Goal: Task Accomplishment & Management: Manage account settings

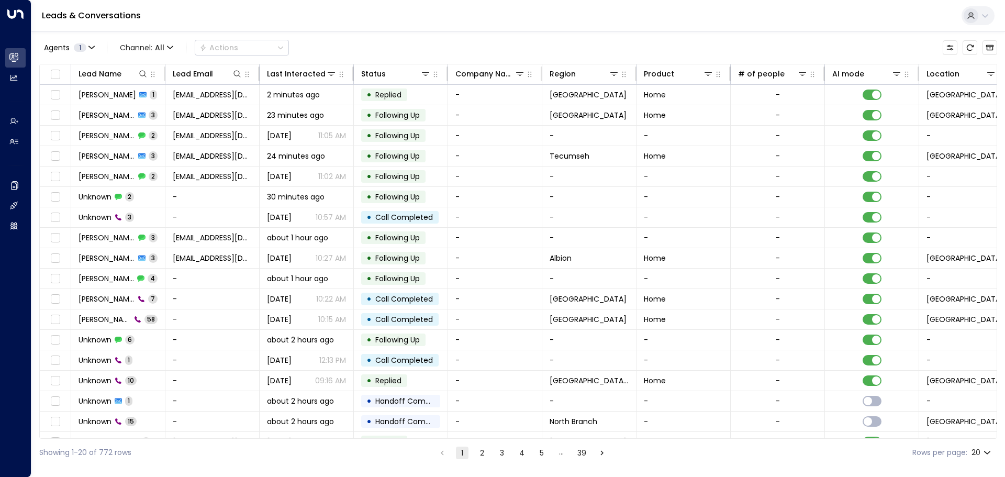
drag, startPoint x: 659, startPoint y: 458, endPoint x: 679, endPoint y: 451, distance: 20.5
click at [659, 458] on div "Showing 1-20 of 772 rows 1 2 3 4 5 … 39 Rows per page: 20 **" at bounding box center [518, 453] width 958 height 28
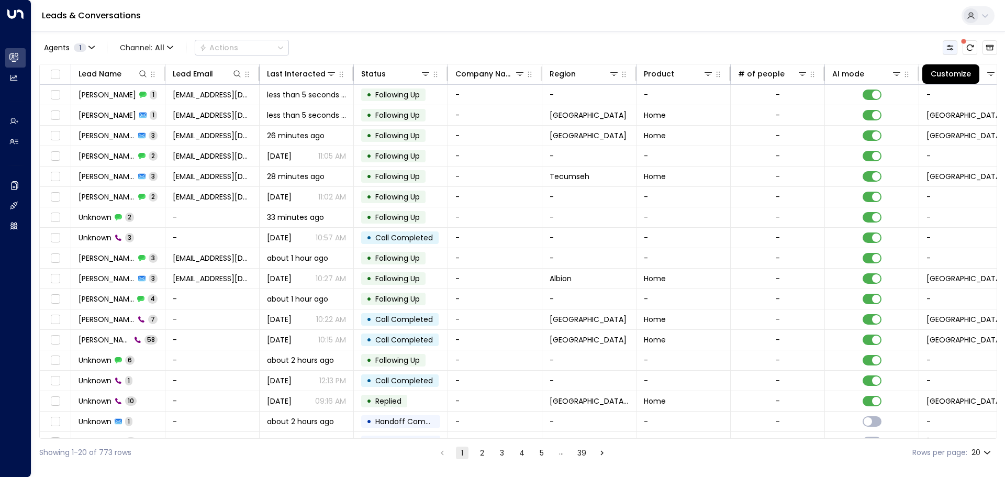
click at [950, 49] on icon "Customize" at bounding box center [950, 47] width 7 height 5
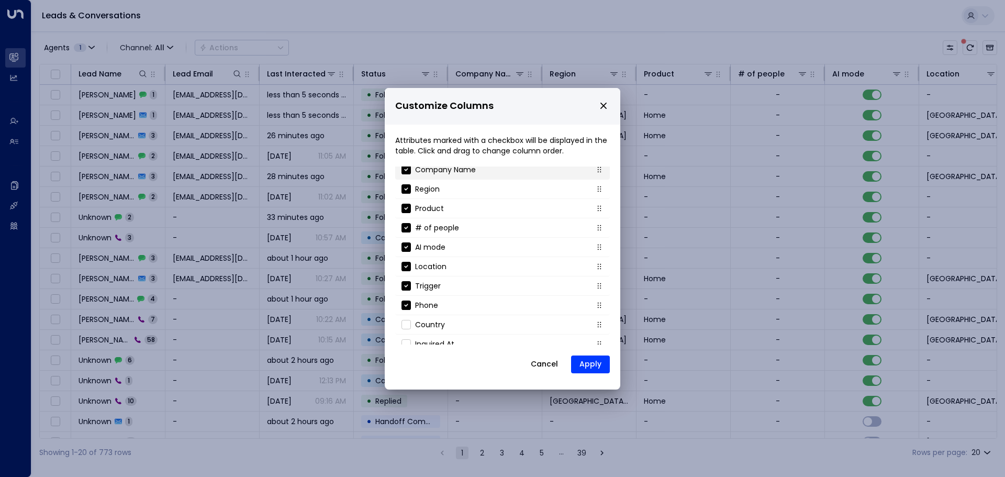
scroll to position [113, 0]
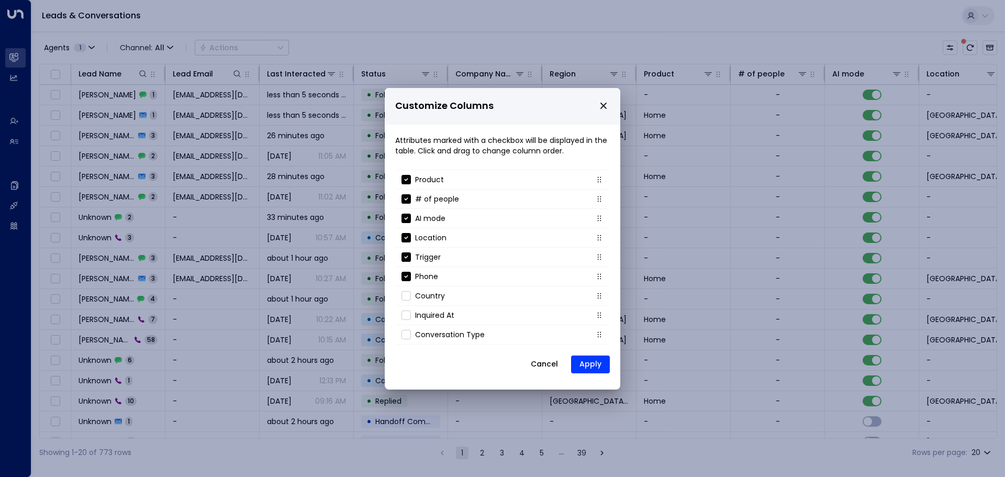
drag, startPoint x: 604, startPoint y: 107, endPoint x: 965, endPoint y: 66, distance: 363.5
click at [607, 107] on icon "close" at bounding box center [603, 105] width 9 height 9
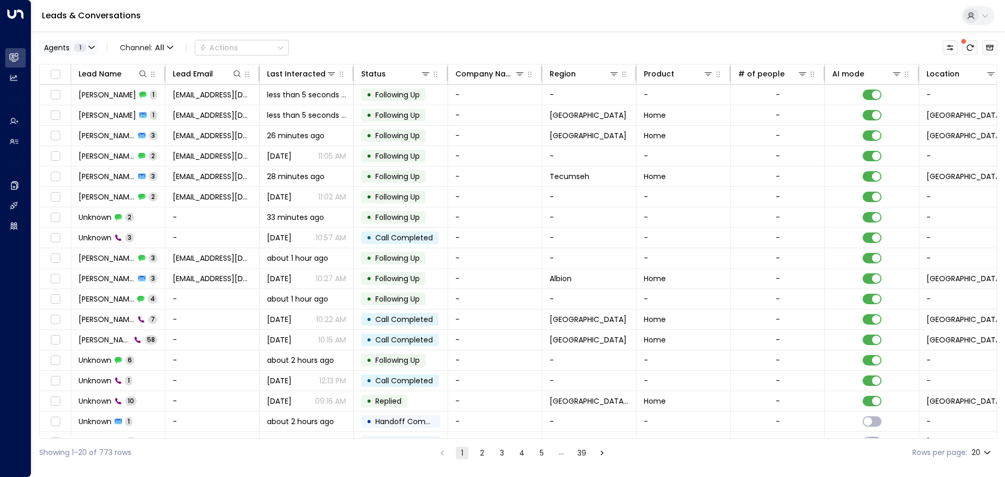
click at [67, 51] on span "Agents" at bounding box center [57, 47] width 26 height 7
click at [139, 40] on div at bounding box center [502, 238] width 1005 height 477
click at [160, 48] on span "All" at bounding box center [159, 47] width 9 height 8
click at [148, 145] on span "Web Chat" at bounding box center [147, 148] width 38 height 11
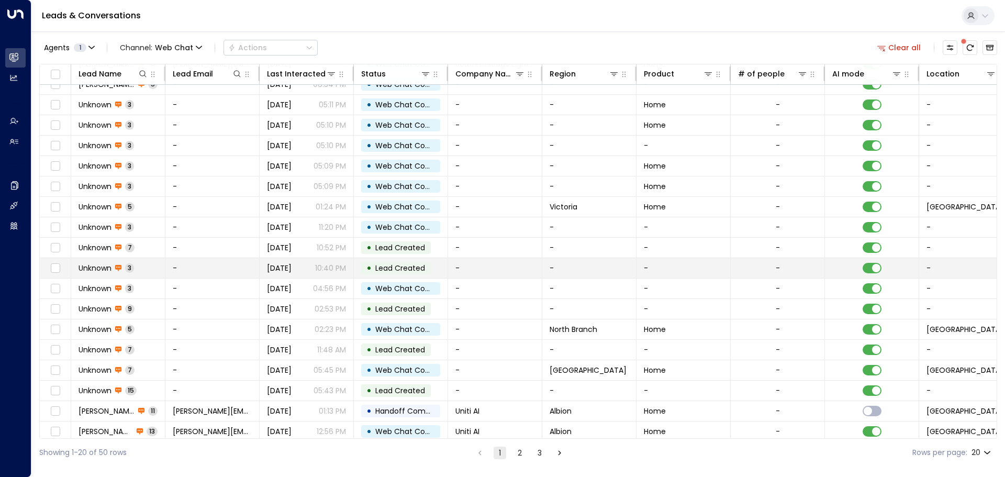
scroll to position [58, 0]
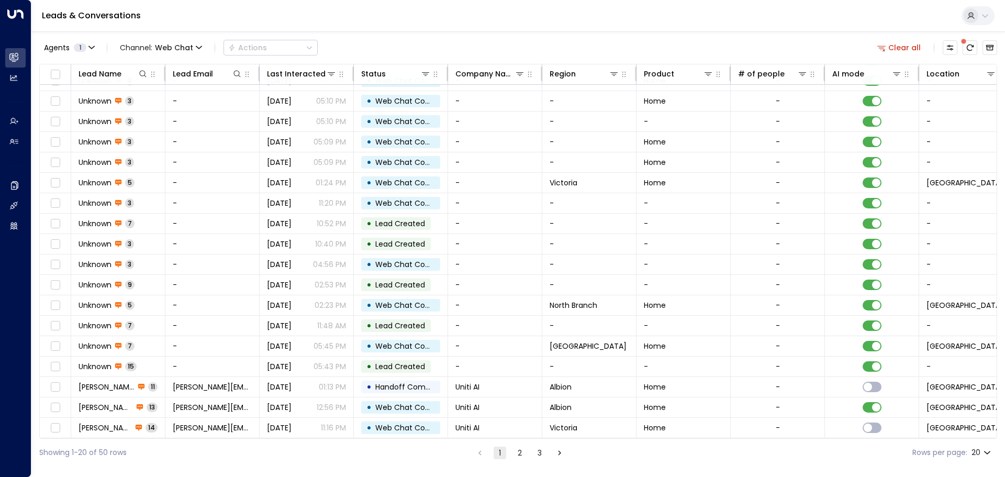
click at [537, 457] on button "3" at bounding box center [539, 452] width 13 height 13
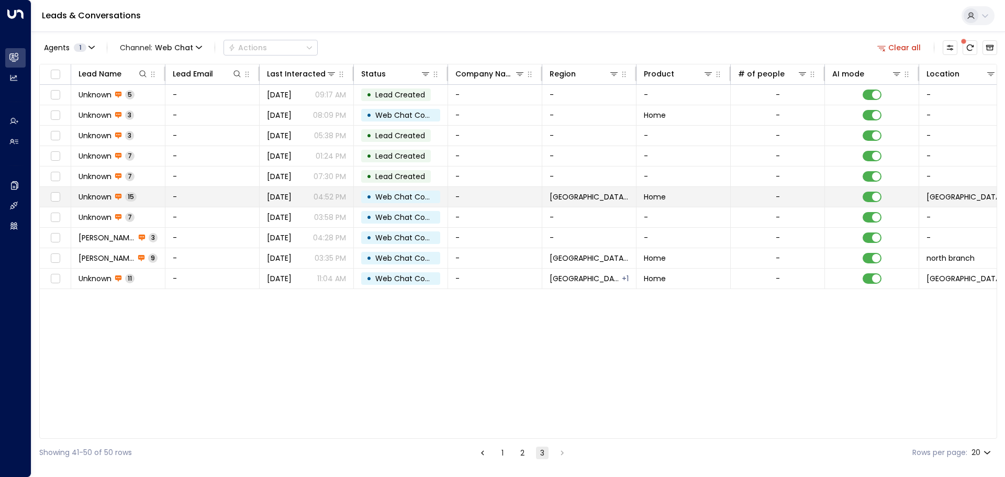
click at [91, 187] on td "Unknown 15" at bounding box center [118, 197] width 94 height 20
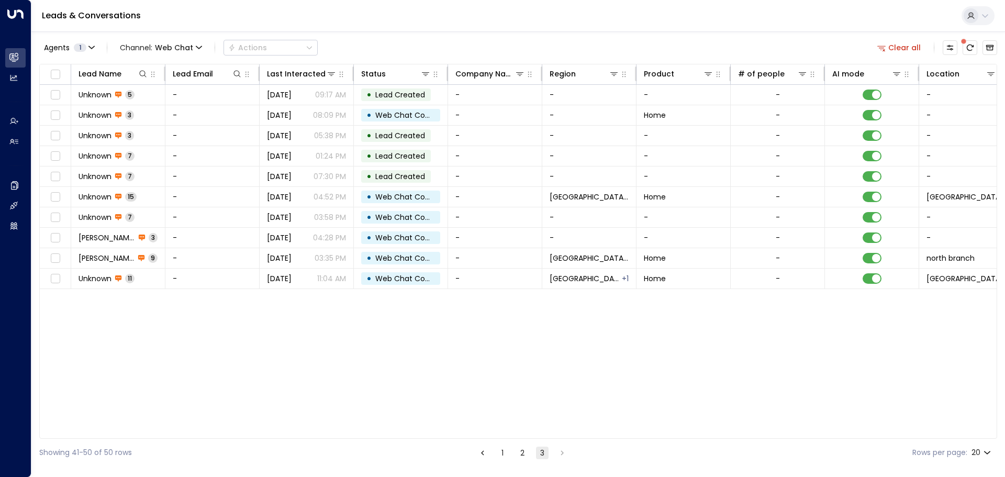
click at [524, 450] on button "2" at bounding box center [522, 452] width 13 height 13
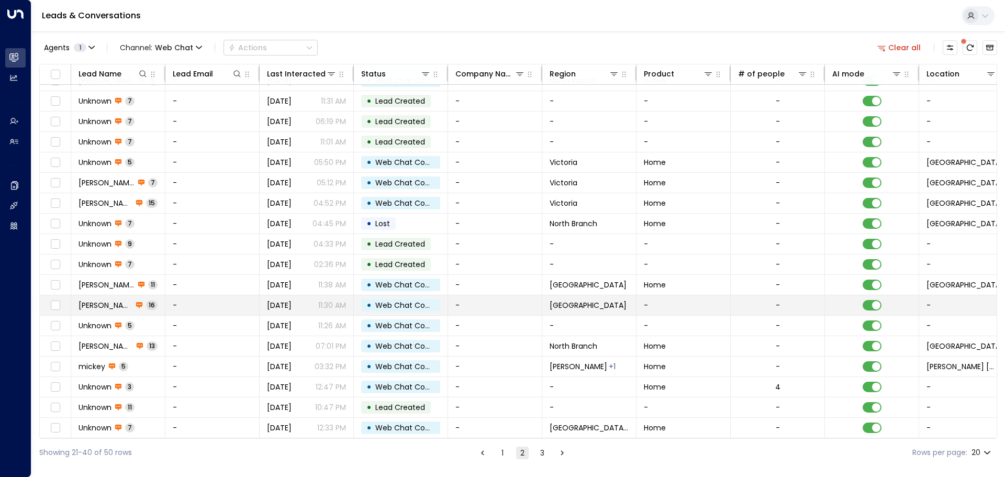
scroll to position [58, 0]
click at [136, 305] on icon at bounding box center [139, 304] width 7 height 7
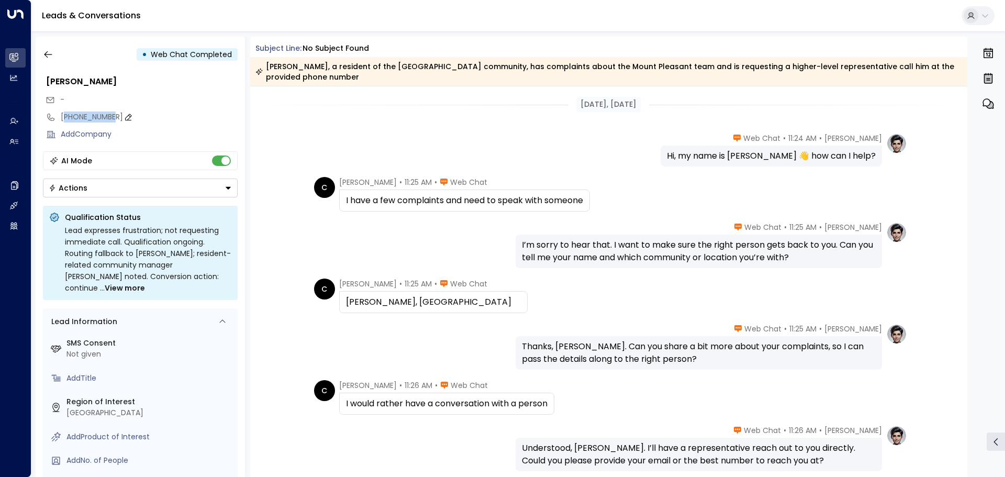
drag, startPoint x: 111, startPoint y: 117, endPoint x: 66, endPoint y: 121, distance: 45.2
click at [66, 121] on div "[PHONE_NUMBER]" at bounding box center [149, 116] width 177 height 11
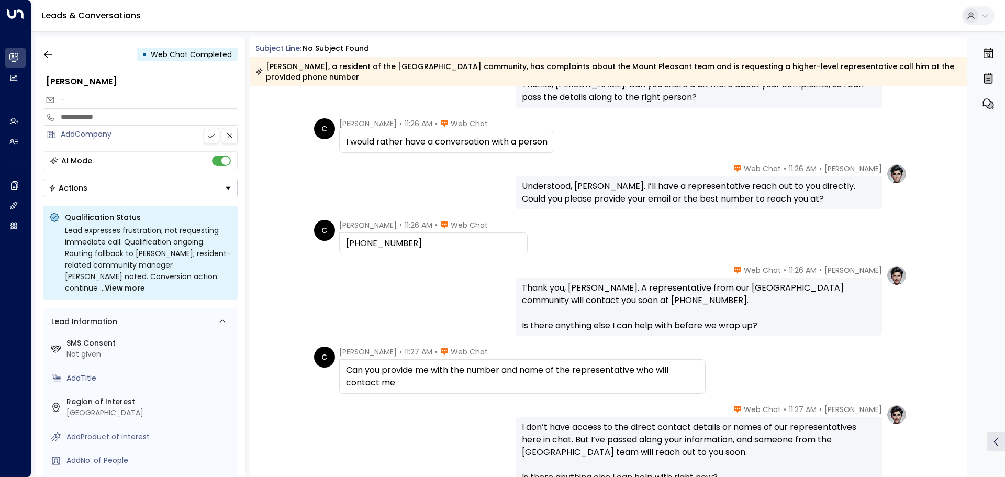
click at [579, 292] on div "Thank you, [PERSON_NAME]. A representative from our [GEOGRAPHIC_DATA] community…" at bounding box center [699, 307] width 354 height 50
drag, startPoint x: 579, startPoint y: 292, endPoint x: 638, endPoint y: 291, distance: 58.6
click at [638, 291] on div "Thank you, [PERSON_NAME]. A representative from our [GEOGRAPHIC_DATA] community…" at bounding box center [699, 307] width 354 height 50
copy div "[PHONE_NUMBER]."
click at [582, 290] on div "Thank you, [PERSON_NAME]. A representative from our [GEOGRAPHIC_DATA] community…" at bounding box center [699, 307] width 354 height 50
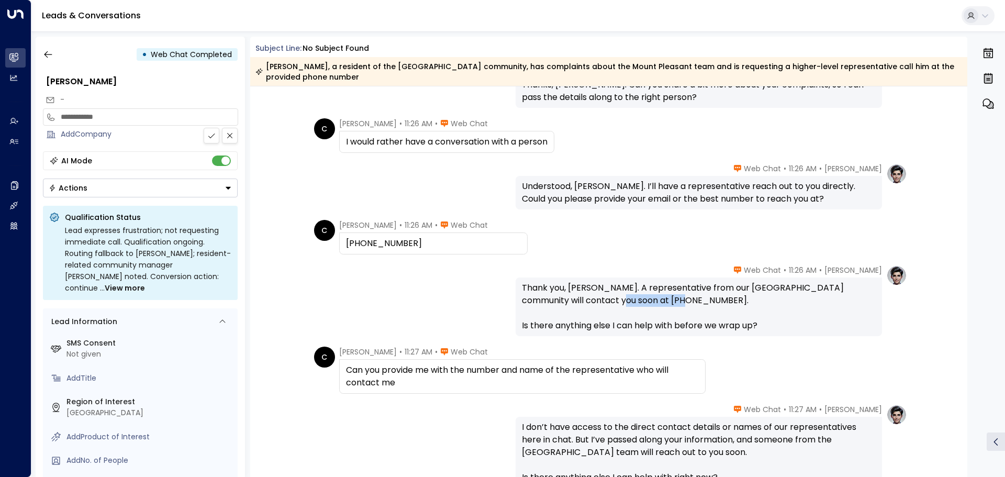
drag, startPoint x: 582, startPoint y: 290, endPoint x: 638, endPoint y: 291, distance: 55.5
click at [638, 291] on div "Thank you, [PERSON_NAME]. A representative from our [GEOGRAPHIC_DATA] community…" at bounding box center [699, 307] width 354 height 50
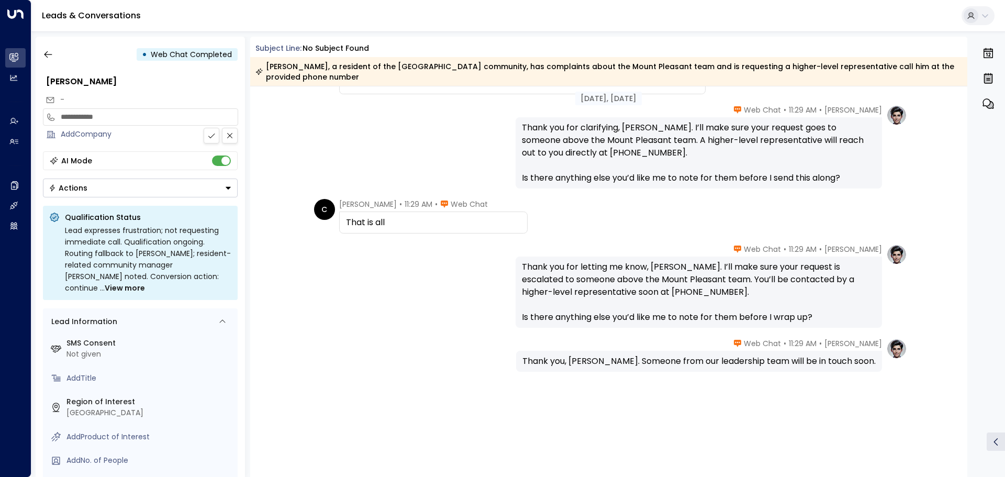
scroll to position [772, 0]
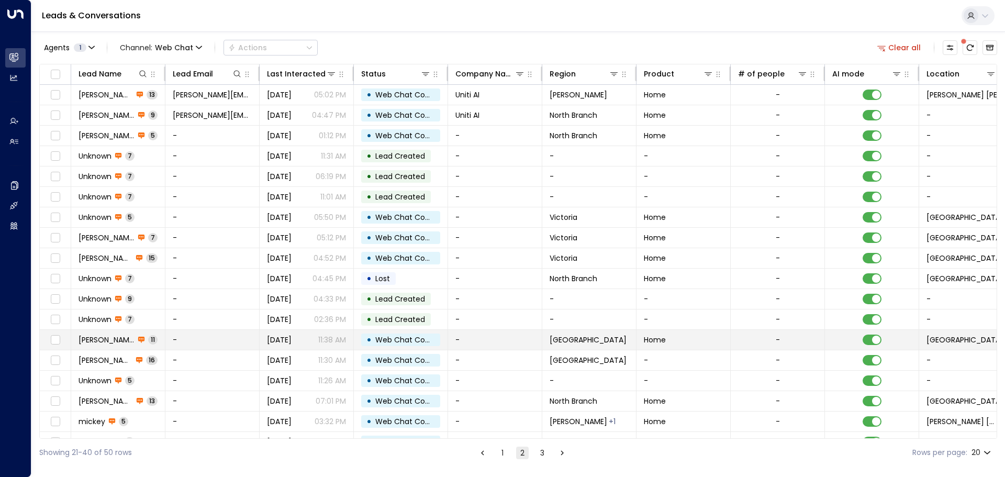
click at [108, 335] on span "[PERSON_NAME]" at bounding box center [107, 339] width 56 height 10
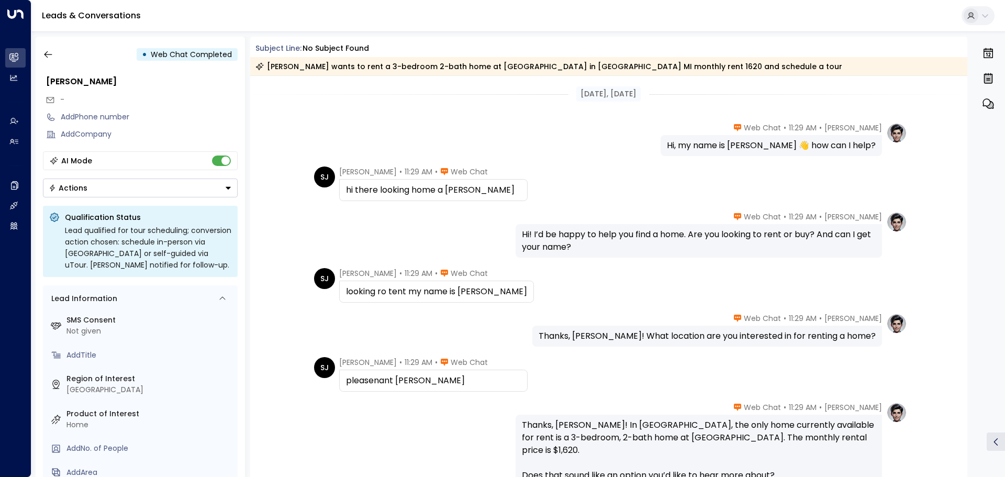
click at [167, 175] on div "AI Mode Actions" at bounding box center [140, 174] width 195 height 46
click at [165, 189] on button "Actions" at bounding box center [140, 187] width 195 height 19
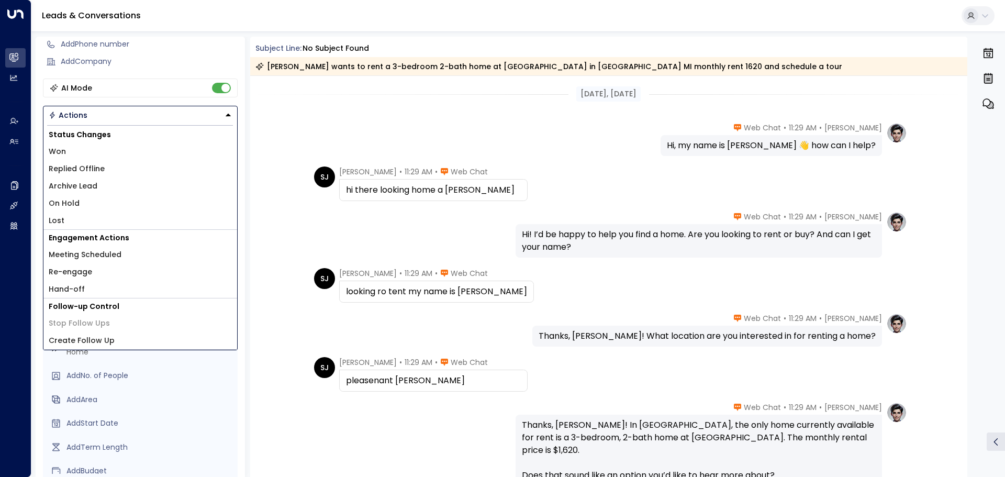
scroll to position [84, 0]
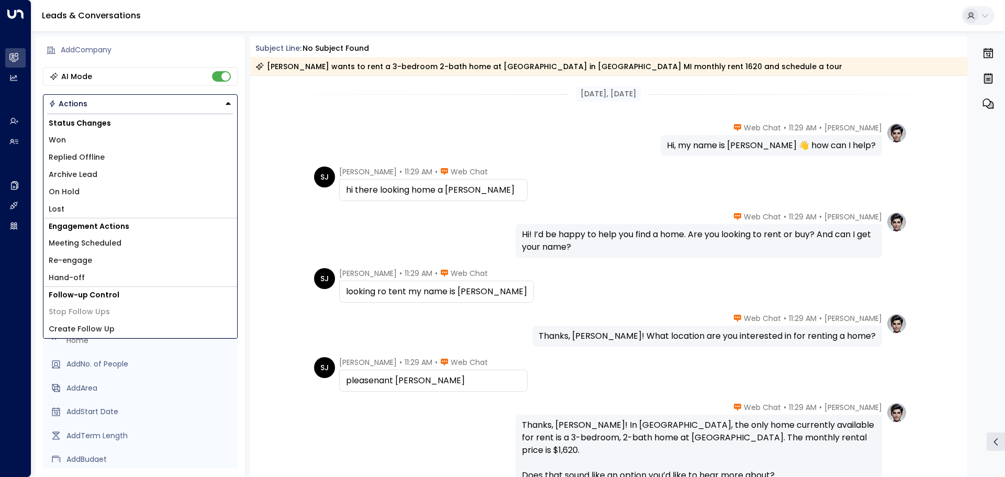
click at [267, 394] on div "[DATE], [DATE] [PERSON_NAME] • 11:29 AM • Web Chat Hi, my name is [PERSON_NAME]…" at bounding box center [609, 485] width 718 height 818
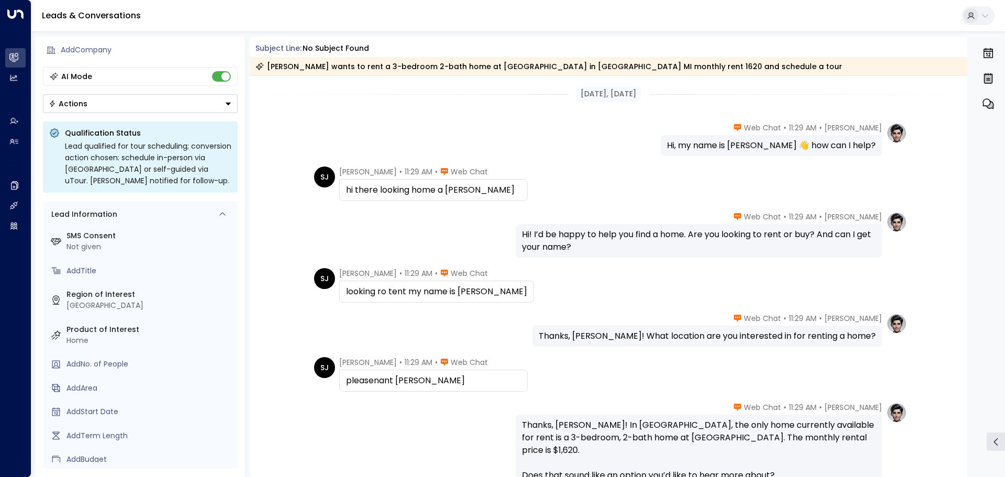
scroll to position [0, 0]
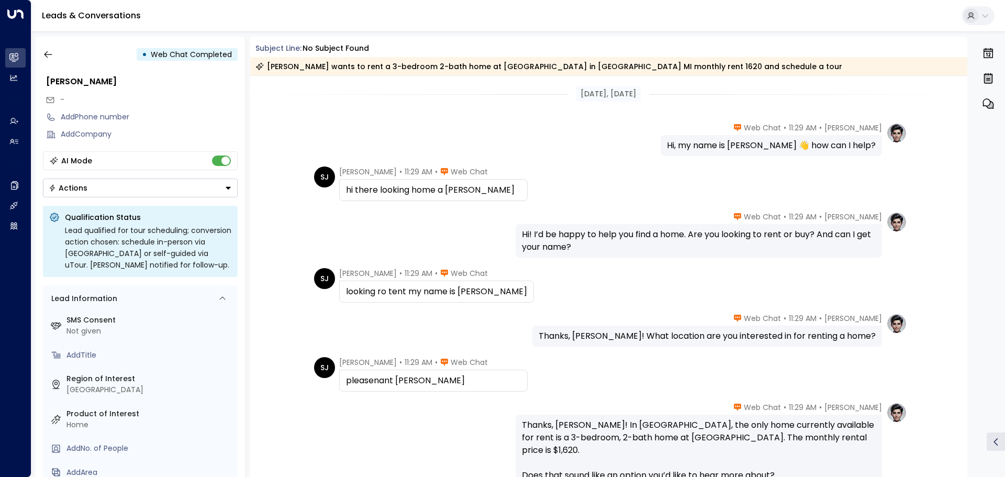
click at [985, 75] on icon "button" at bounding box center [989, 78] width 8 height 9
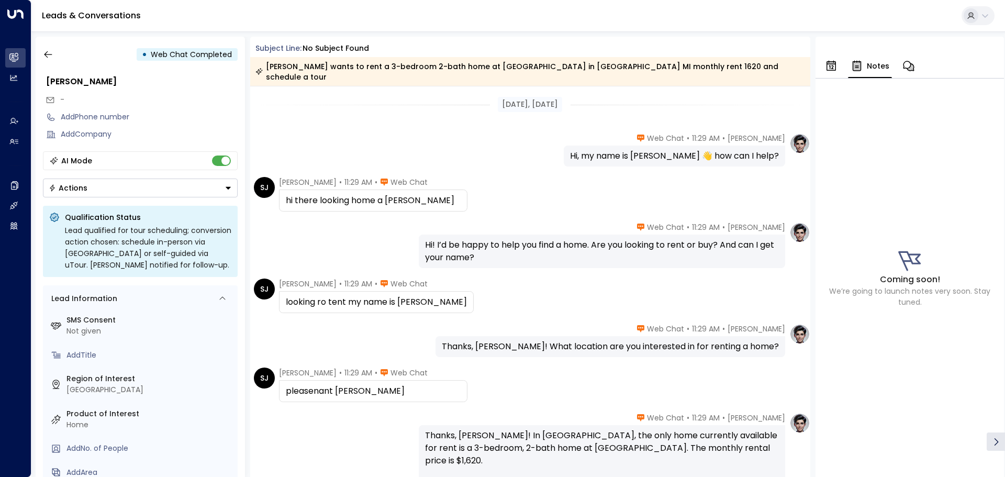
click at [832, 64] on icon "button" at bounding box center [830, 66] width 9 height 10
click at [828, 51] on div "Tours/Calls" at bounding box center [909, 58] width 188 height 42
click at [1002, 453] on div "No Tours/Calls You haven’t scheduled any tours or calls yet. Create Tour/Call" at bounding box center [909, 278] width 188 height 399
click at [1002, 448] on div at bounding box center [996, 441] width 18 height 18
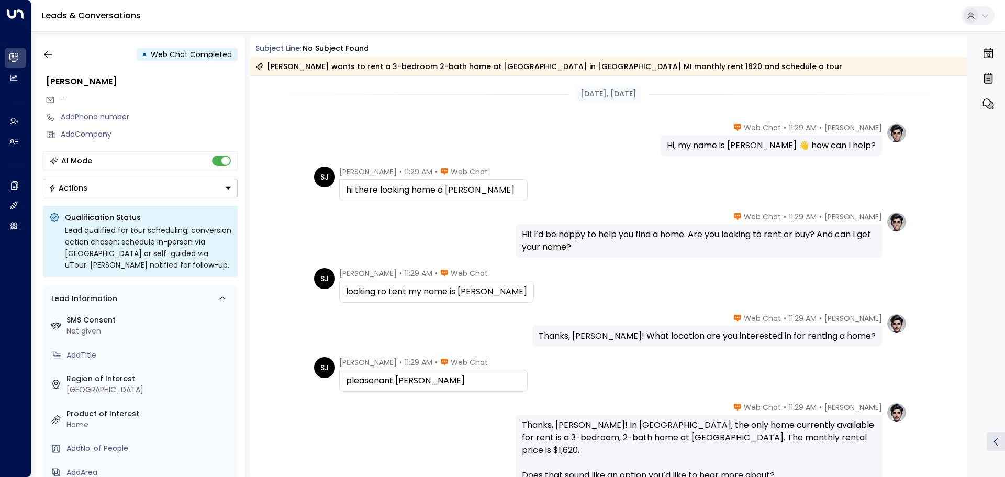
click at [143, 191] on button "Actions" at bounding box center [140, 187] width 195 height 19
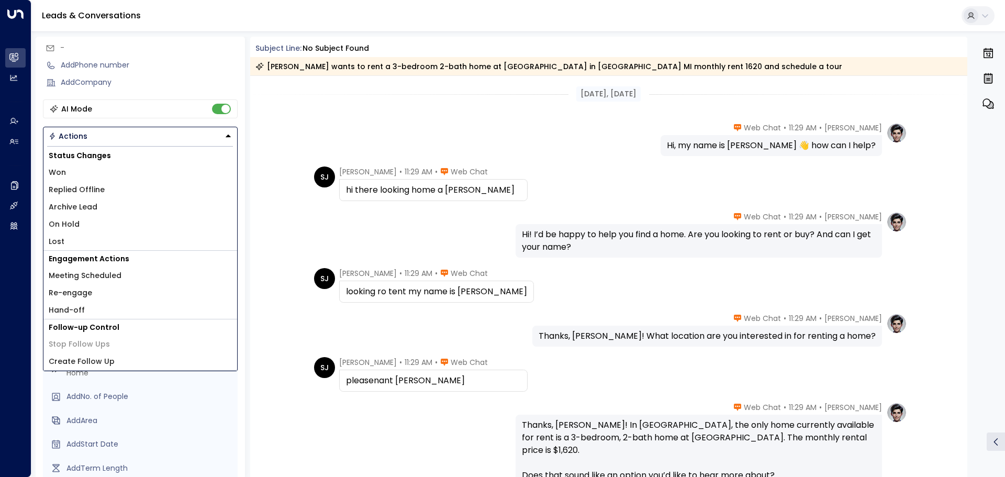
scroll to position [52, 0]
click at [156, 86] on div "Add Company" at bounding box center [149, 81] width 177 height 11
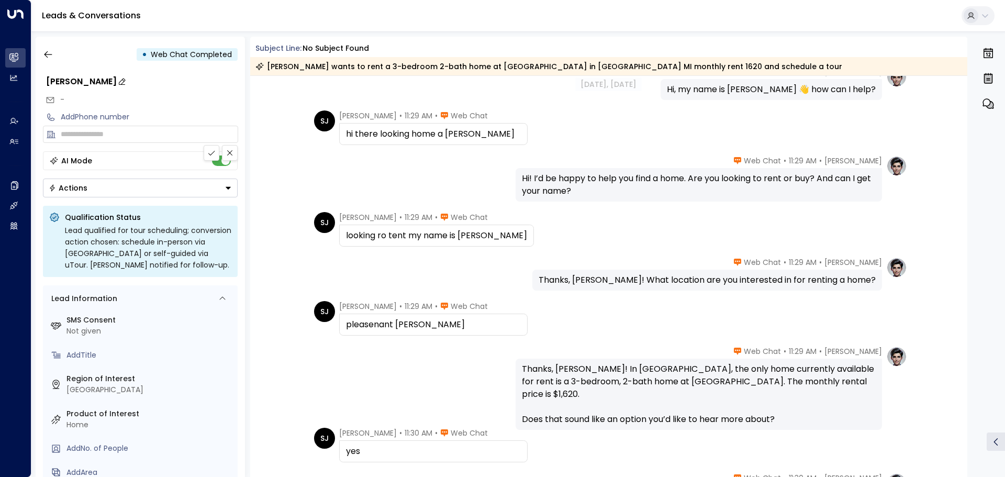
scroll to position [0, 0]
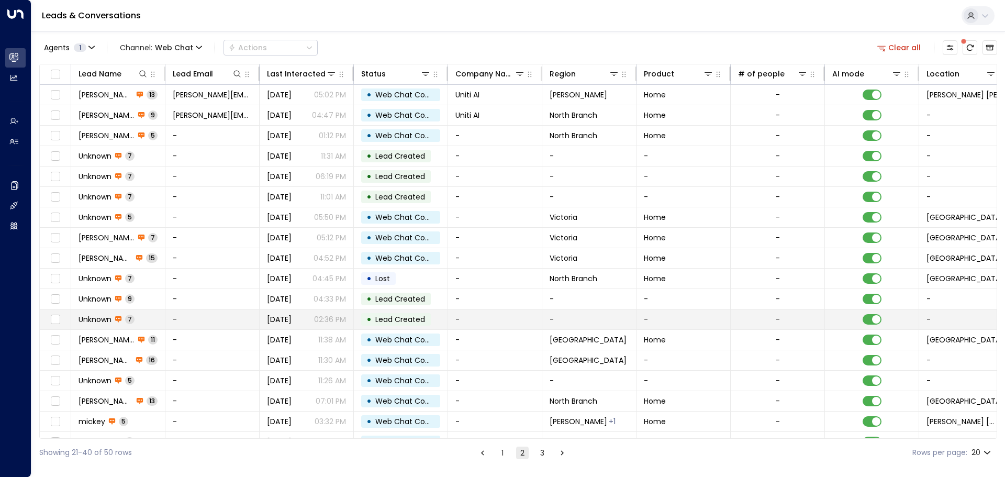
click at [111, 321] on span "Unknown" at bounding box center [95, 319] width 33 height 10
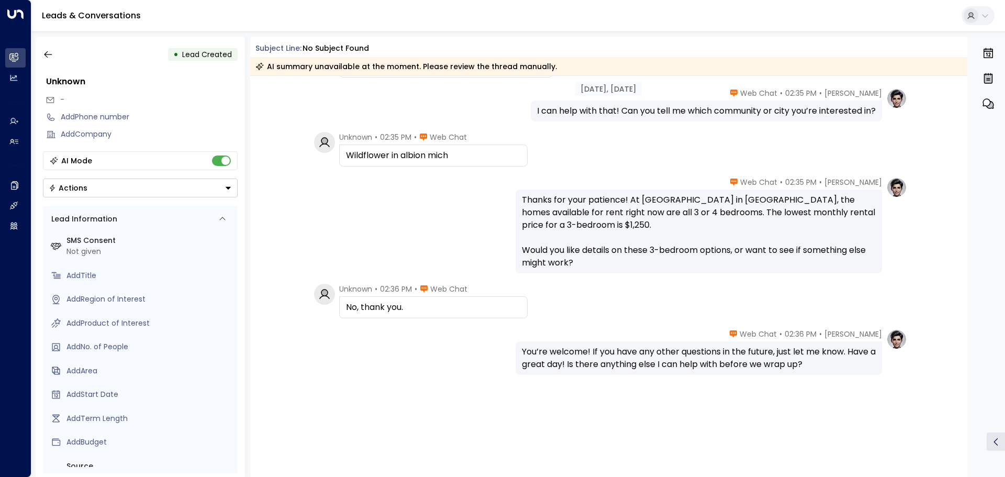
scroll to position [126, 0]
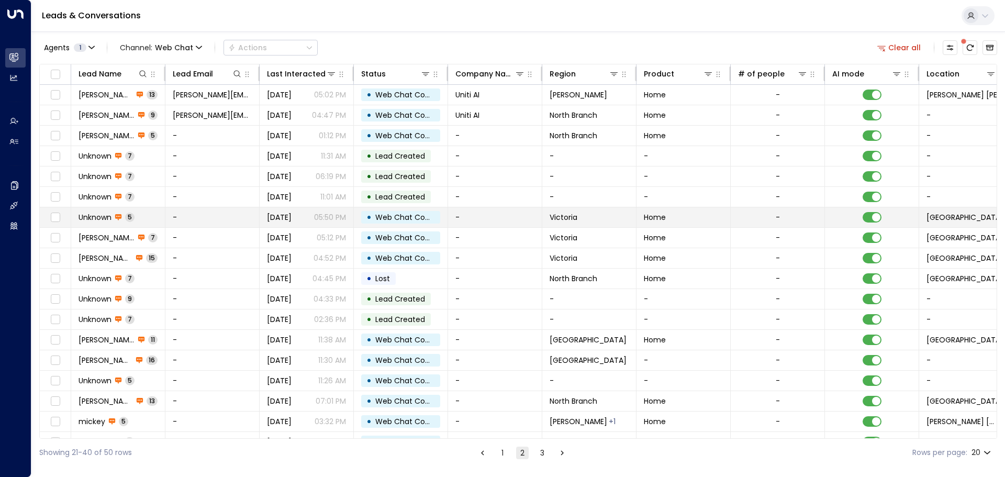
click at [95, 218] on span "Unknown" at bounding box center [95, 217] width 33 height 10
click at [90, 214] on span "Unknown" at bounding box center [95, 217] width 33 height 10
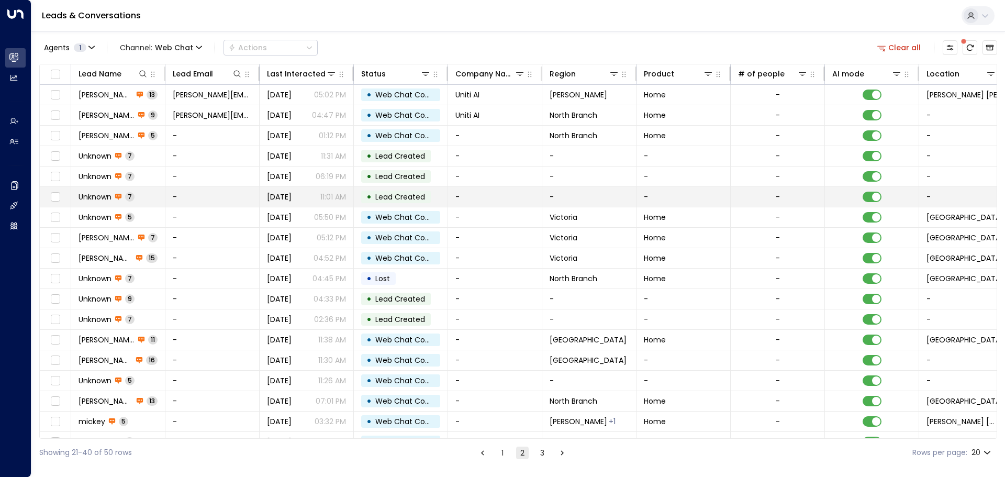
click at [92, 199] on span "Unknown" at bounding box center [95, 197] width 33 height 10
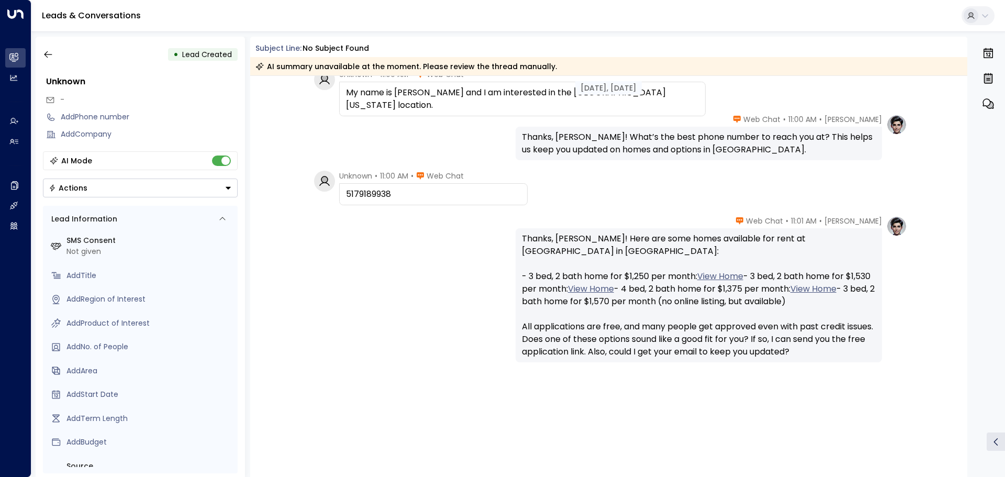
scroll to position [252, 0]
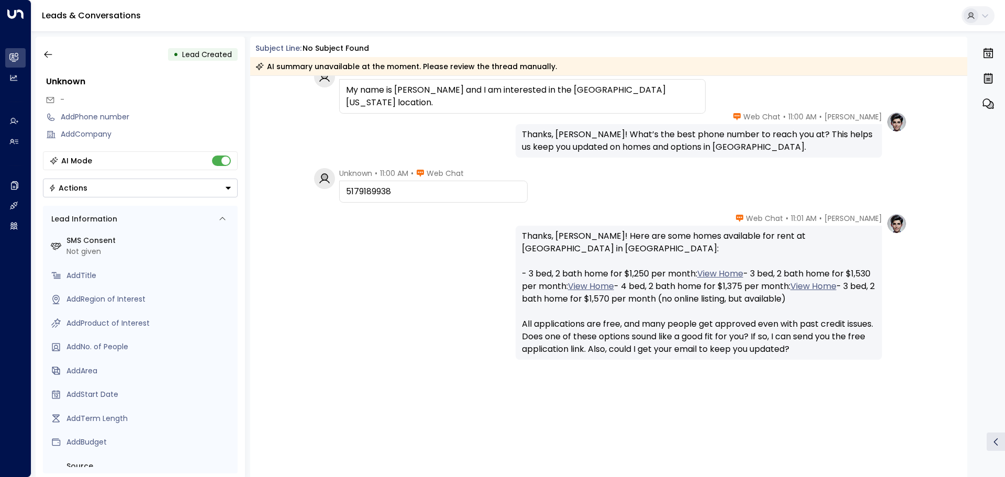
click at [368, 190] on div "5179189938" at bounding box center [433, 191] width 175 height 13
copy div "5179189938"
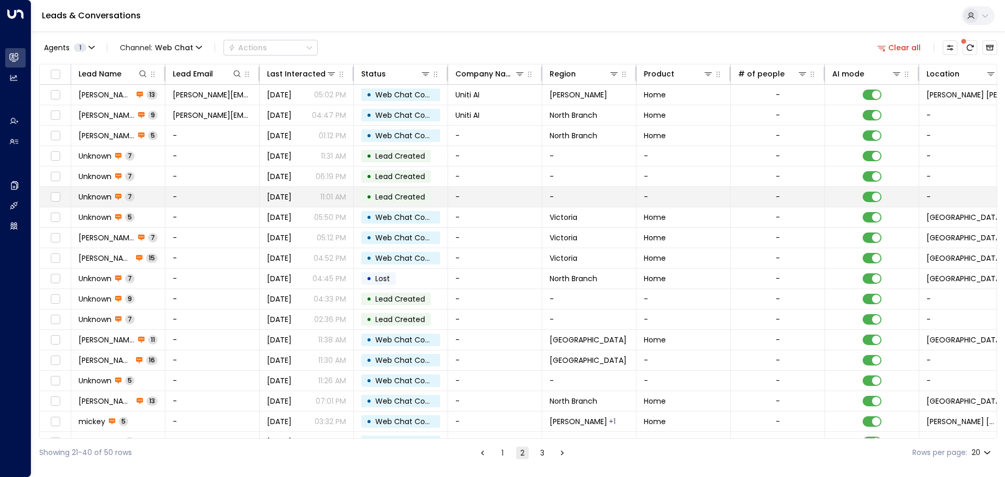
click at [105, 197] on span "Unknown" at bounding box center [95, 197] width 33 height 10
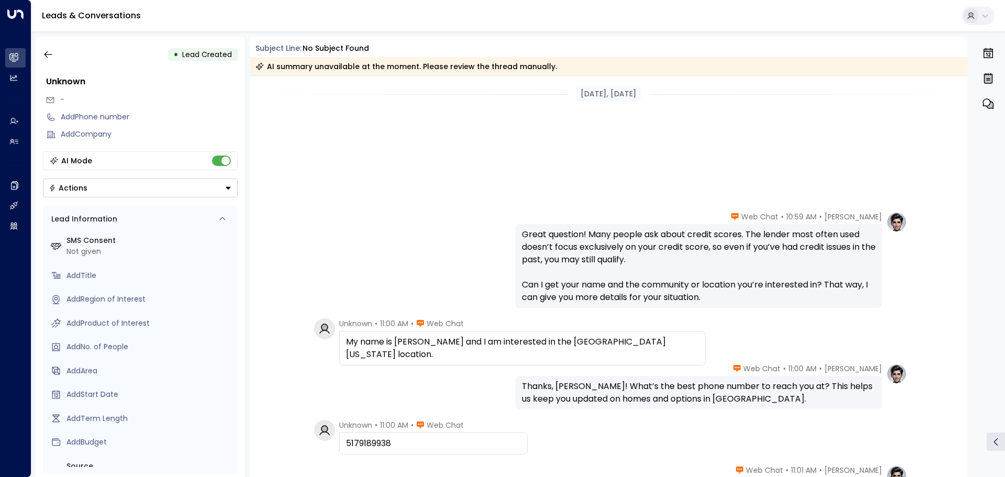
scroll to position [252, 0]
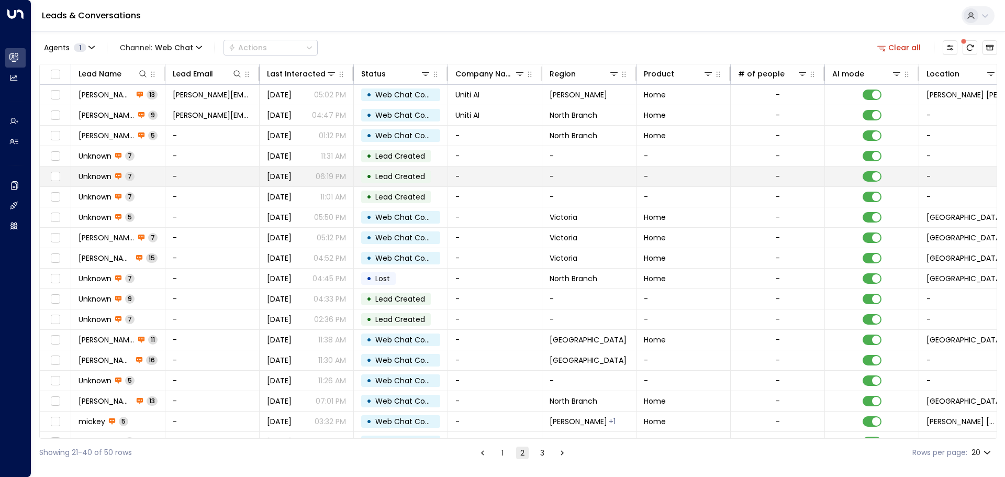
click at [105, 178] on span "Unknown" at bounding box center [95, 176] width 33 height 10
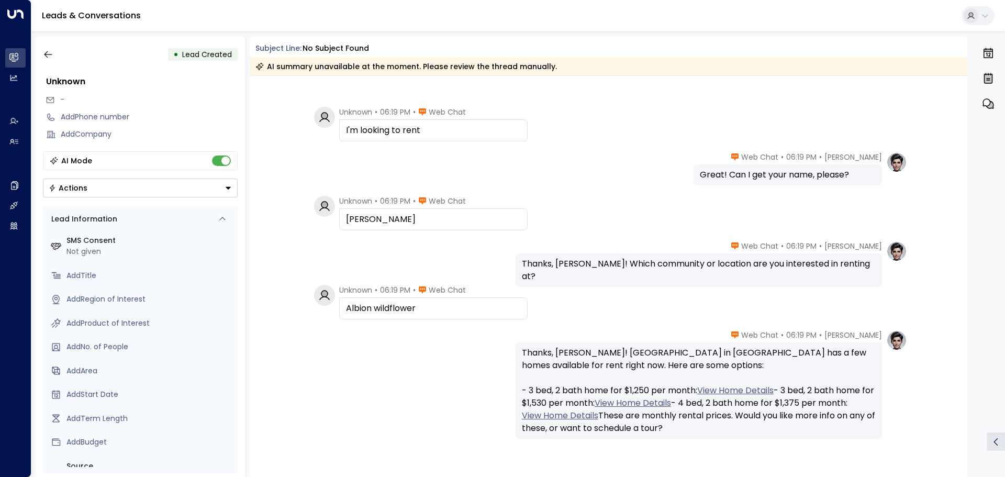
scroll to position [151, 0]
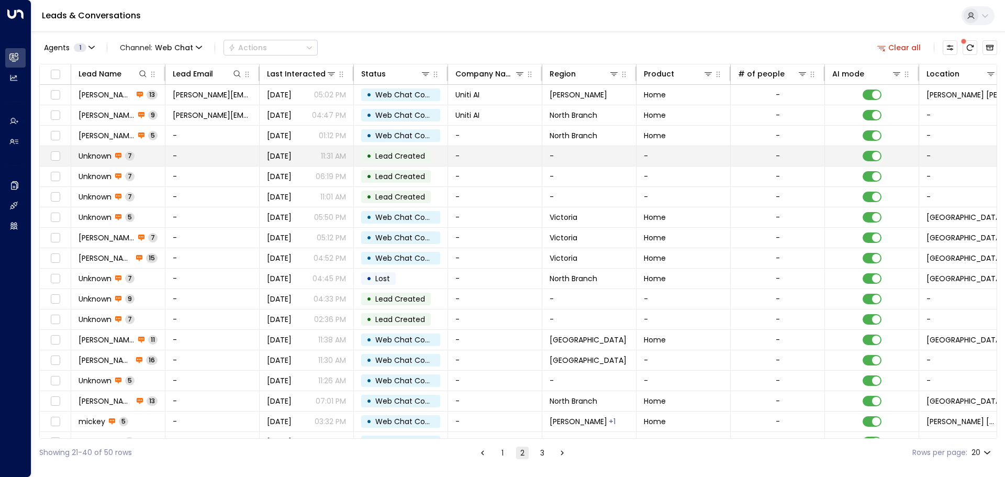
click at [104, 156] on span "Unknown" at bounding box center [95, 156] width 33 height 10
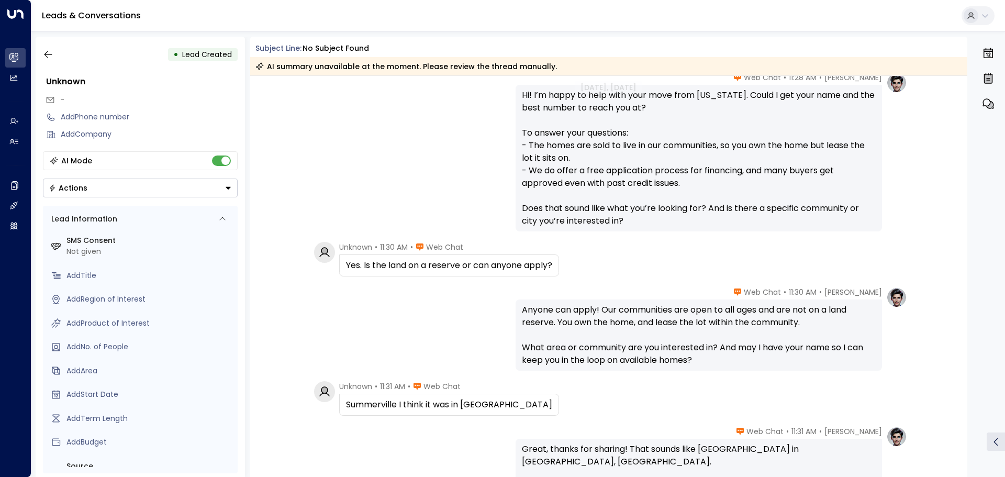
scroll to position [262, 0]
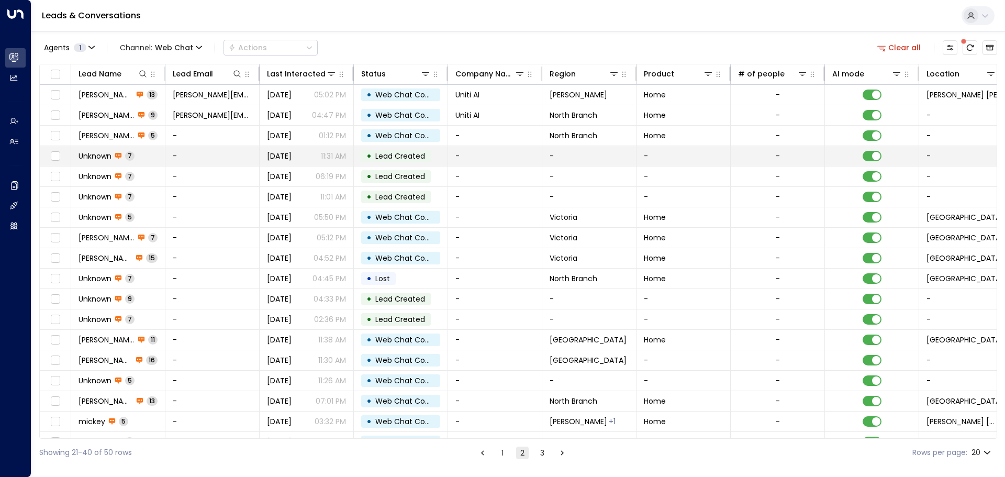
click at [103, 154] on span "Unknown" at bounding box center [95, 156] width 33 height 10
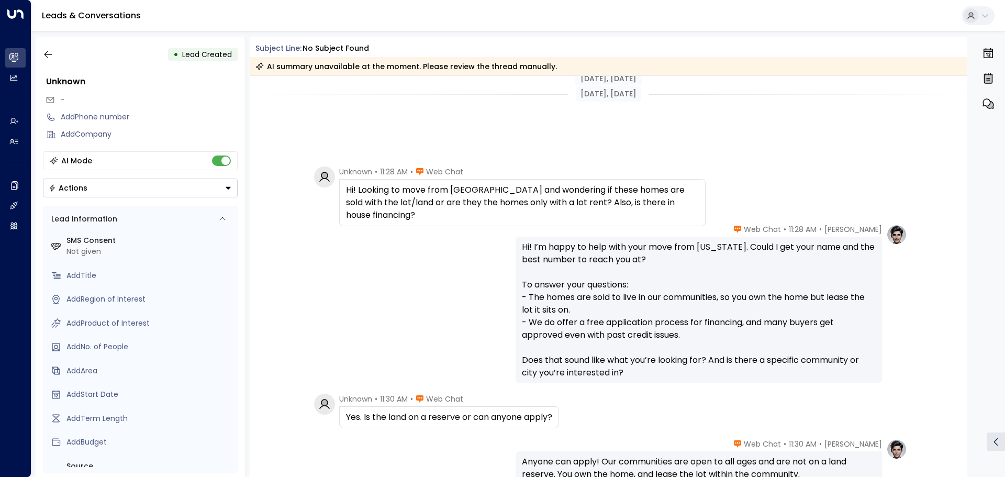
scroll to position [277, 0]
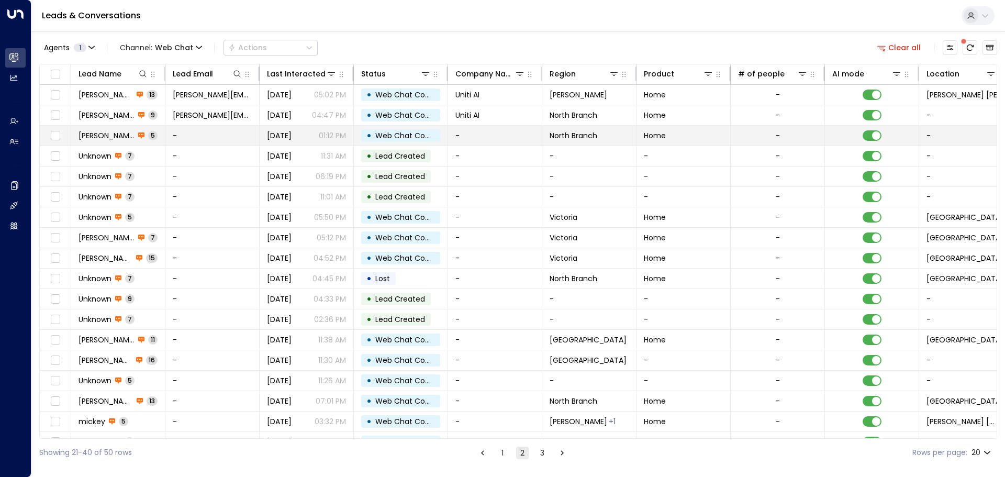
click at [134, 131] on td "[PERSON_NAME] 5" at bounding box center [118, 136] width 94 height 20
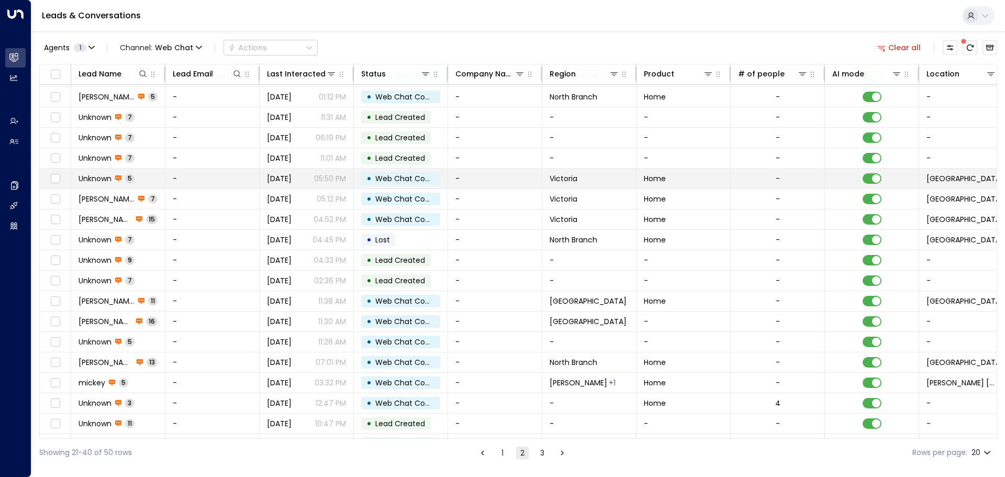
scroll to position [58, 0]
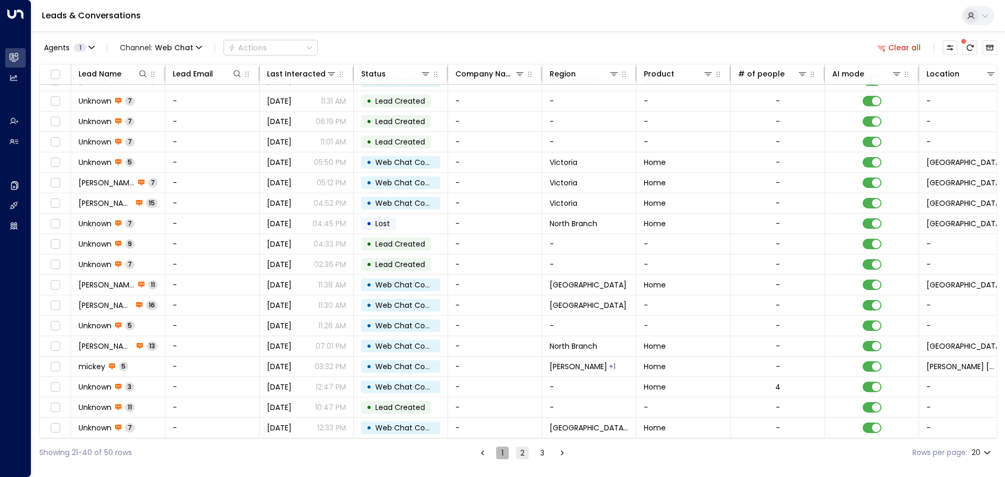
click at [504, 451] on button "1" at bounding box center [502, 452] width 13 height 13
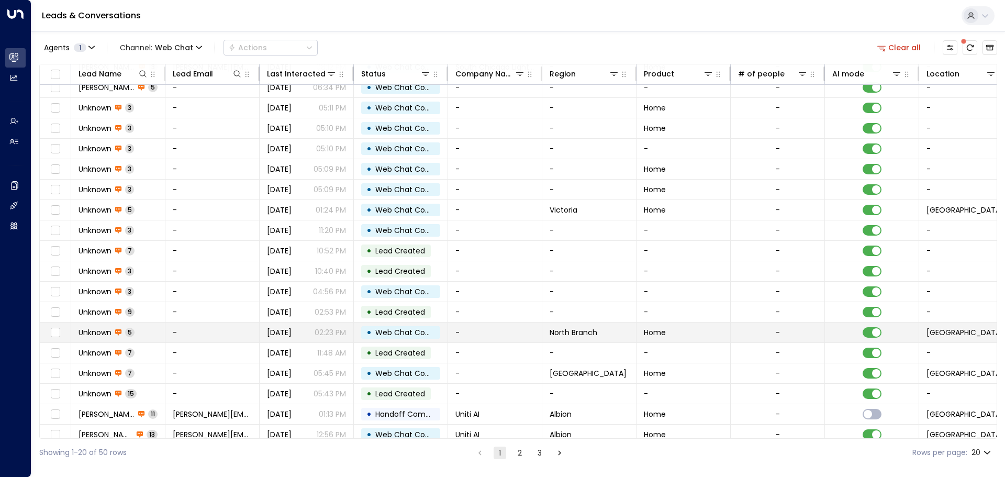
scroll to position [52, 0]
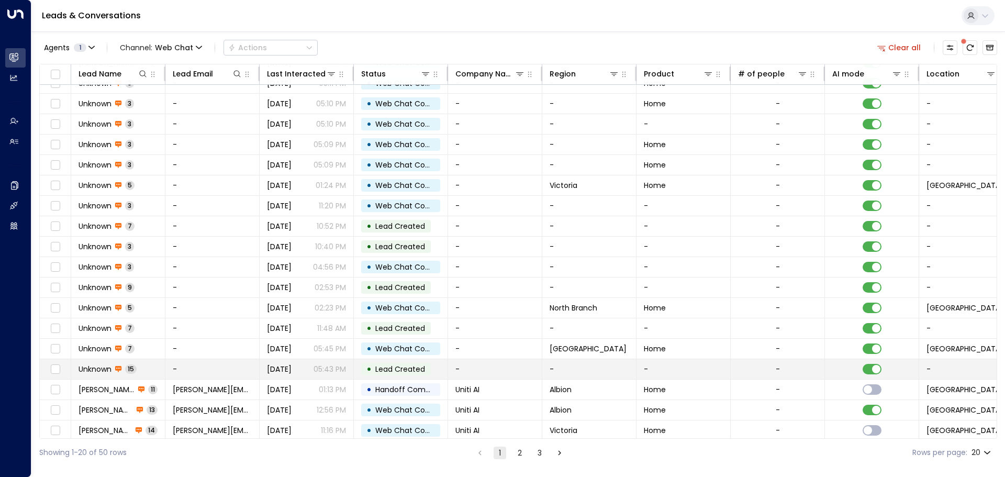
click at [107, 368] on span "Unknown" at bounding box center [95, 369] width 33 height 10
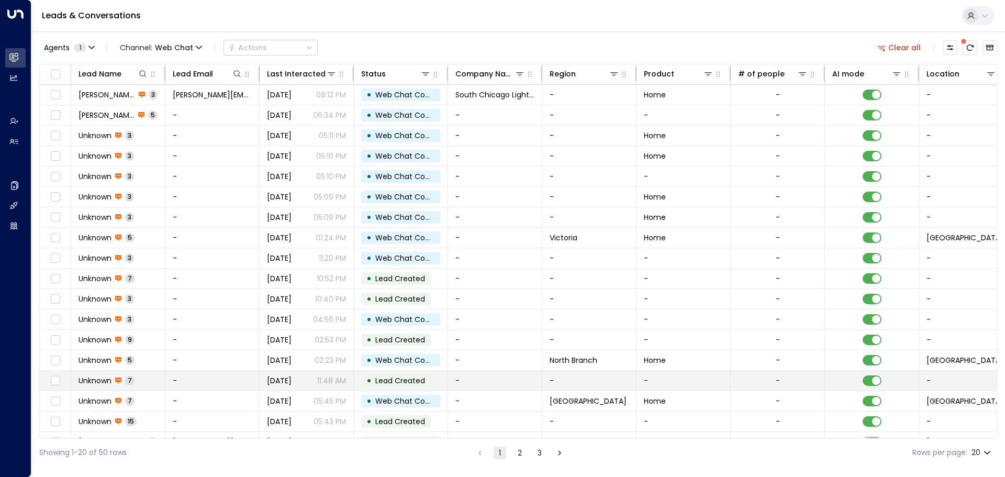
click at [105, 384] on span "Unknown" at bounding box center [95, 380] width 33 height 10
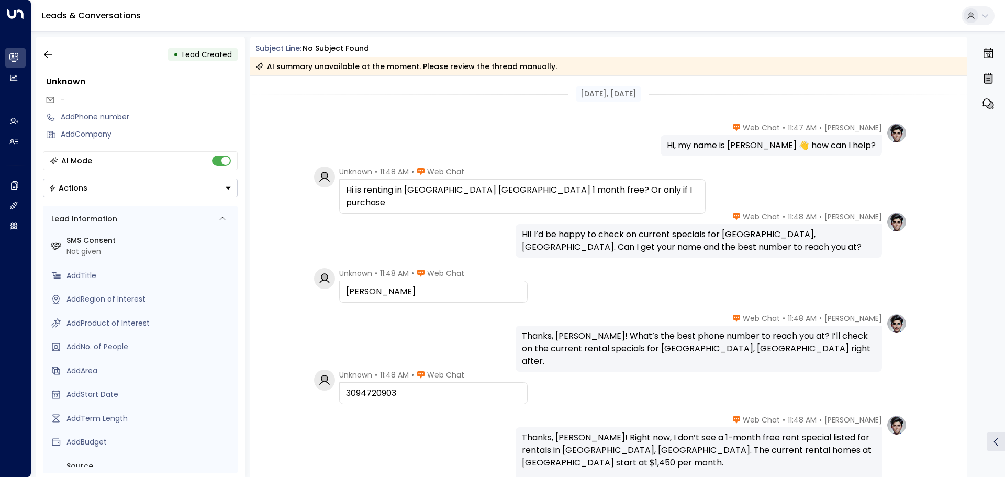
click at [382, 390] on div "3094720903" at bounding box center [433, 393] width 175 height 13
drag, startPoint x: 382, startPoint y: 390, endPoint x: 362, endPoint y: 396, distance: 20.6
click at [362, 396] on div "3094720903" at bounding box center [433, 393] width 175 height 13
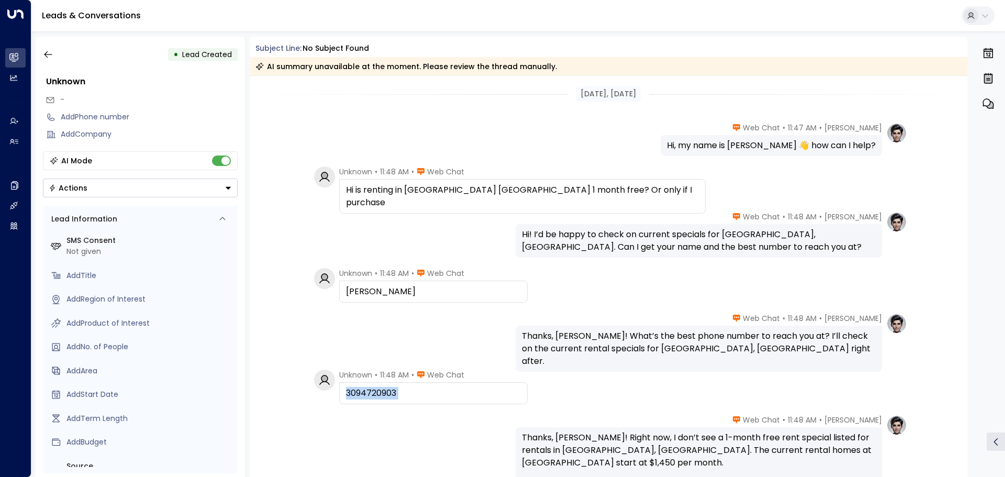
click at [362, 396] on div "3094720903" at bounding box center [433, 393] width 175 height 13
copy div "3094720903"
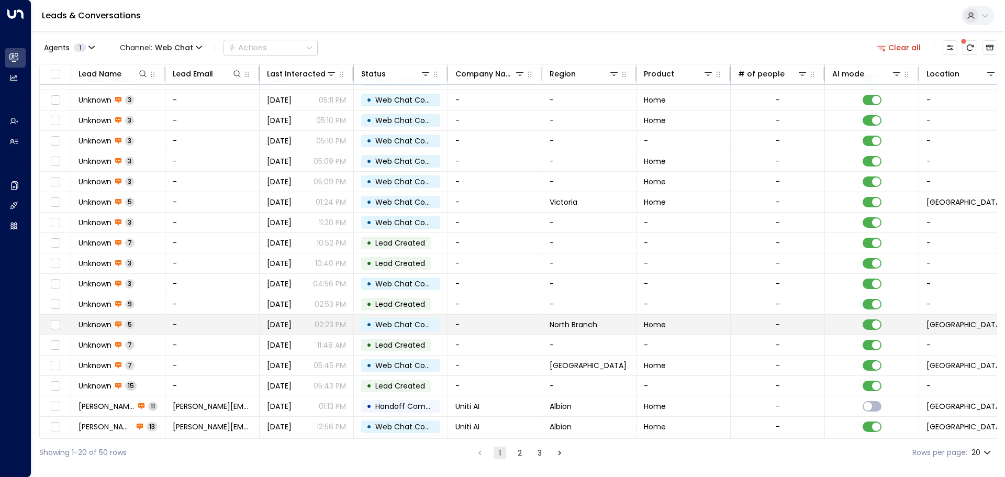
scroll to position [52, 0]
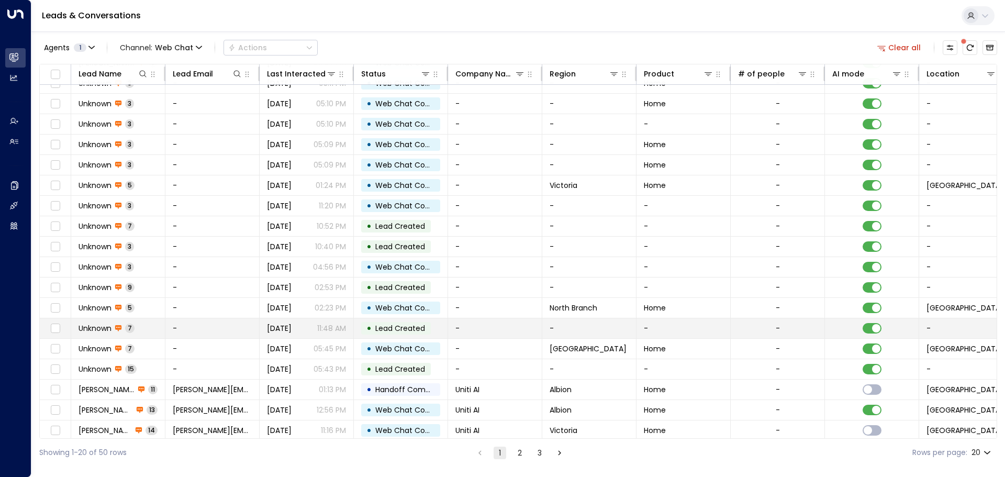
click at [97, 328] on span "Unknown" at bounding box center [95, 328] width 33 height 10
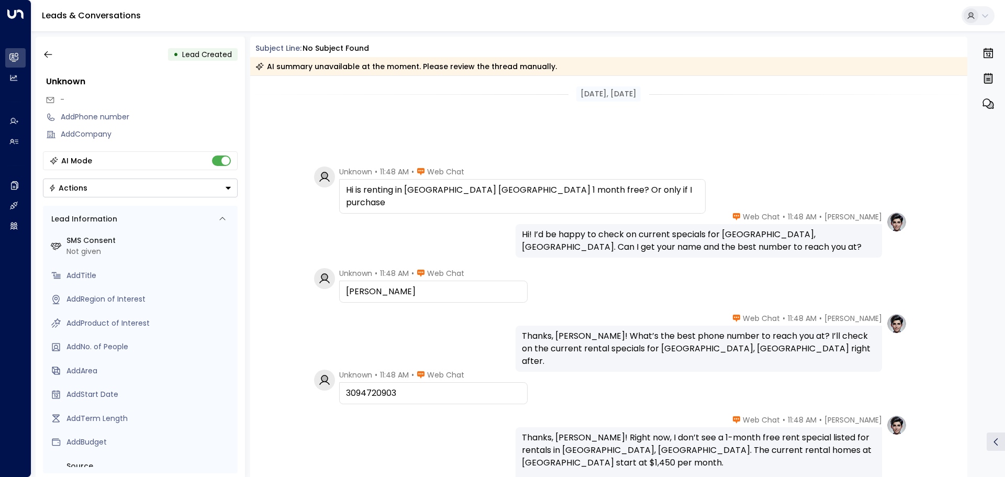
scroll to position [164, 0]
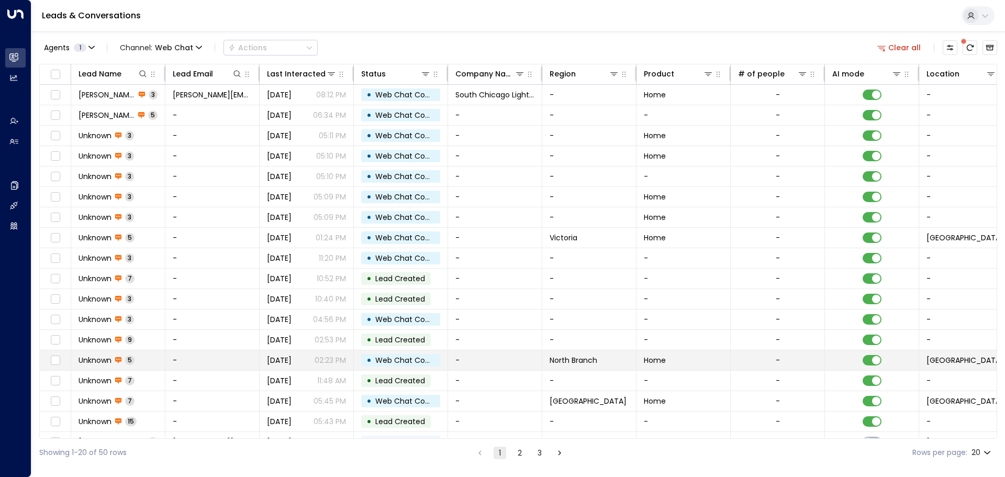
click at [100, 358] on span "Unknown" at bounding box center [95, 360] width 33 height 10
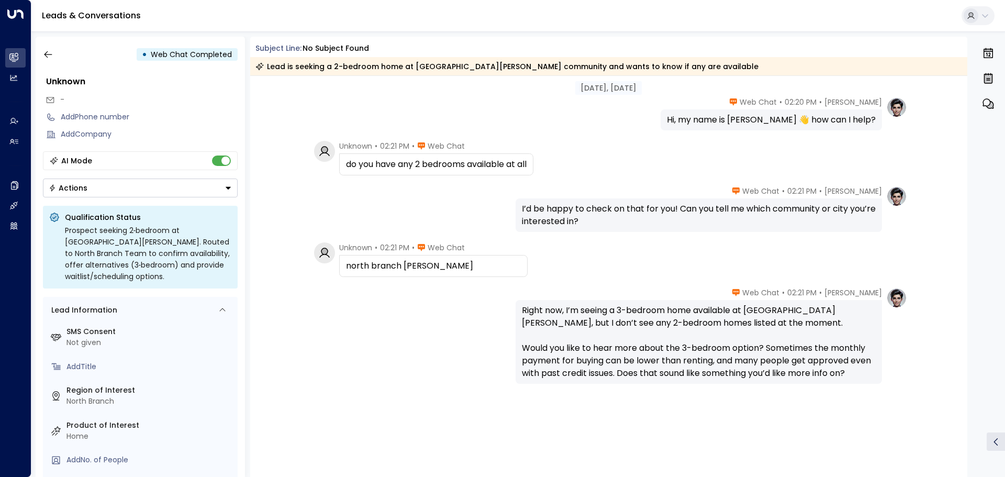
scroll to position [37, 0]
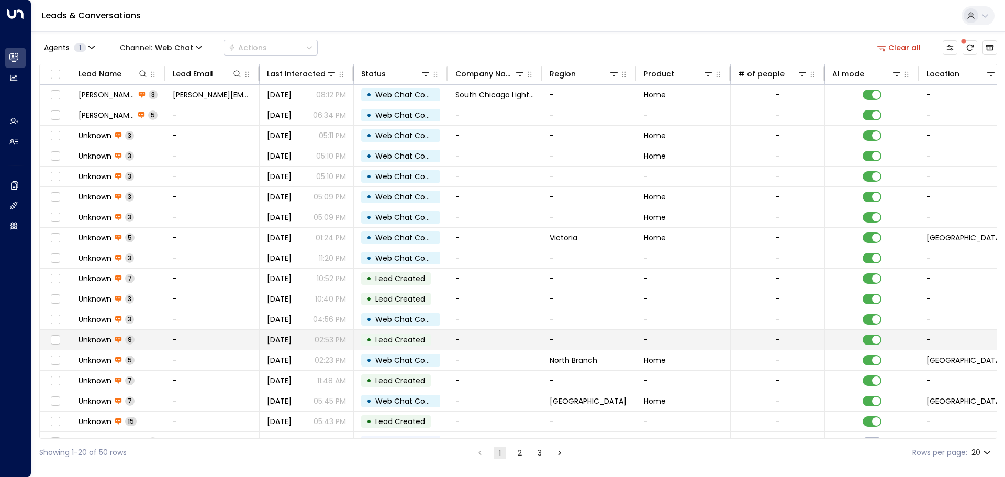
click at [97, 342] on span "Unknown" at bounding box center [95, 339] width 33 height 10
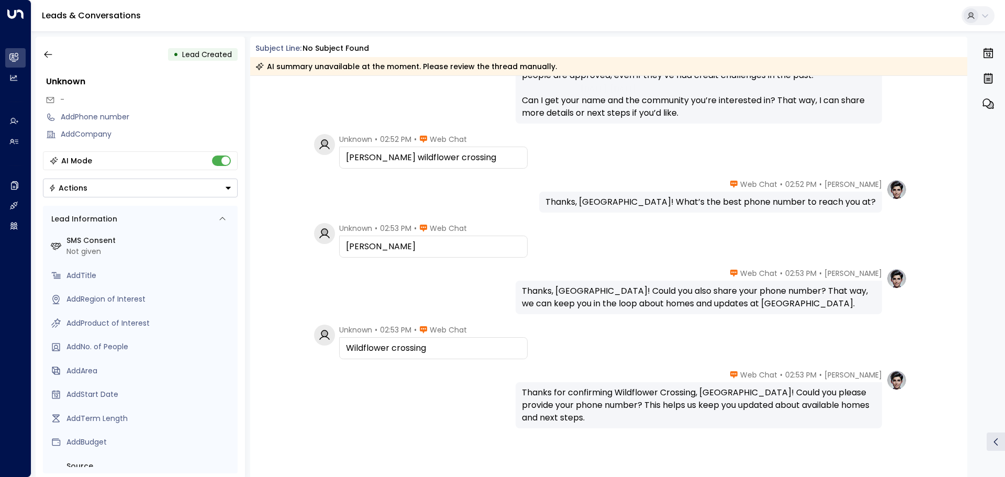
scroll to position [228, 0]
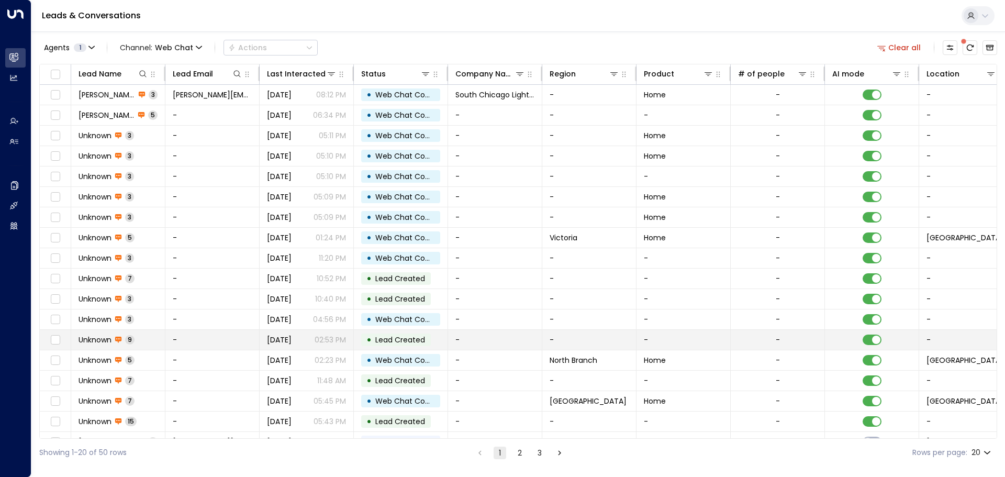
click at [102, 339] on span "Unknown" at bounding box center [95, 339] width 33 height 10
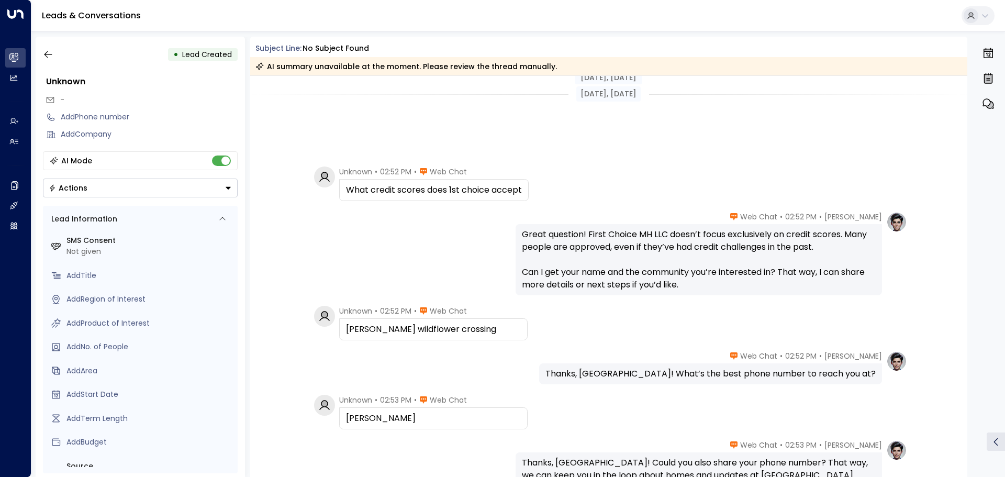
scroll to position [228, 0]
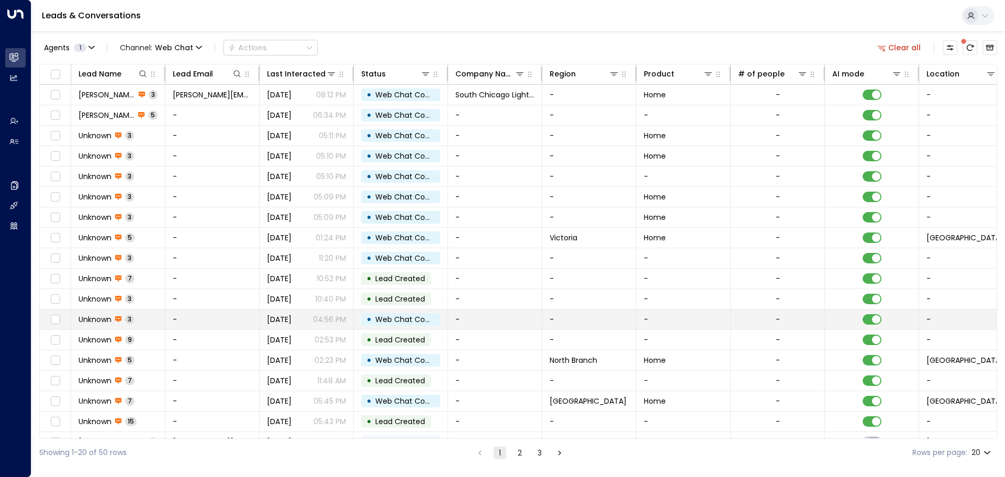
click at [102, 319] on span "Unknown" at bounding box center [95, 319] width 33 height 10
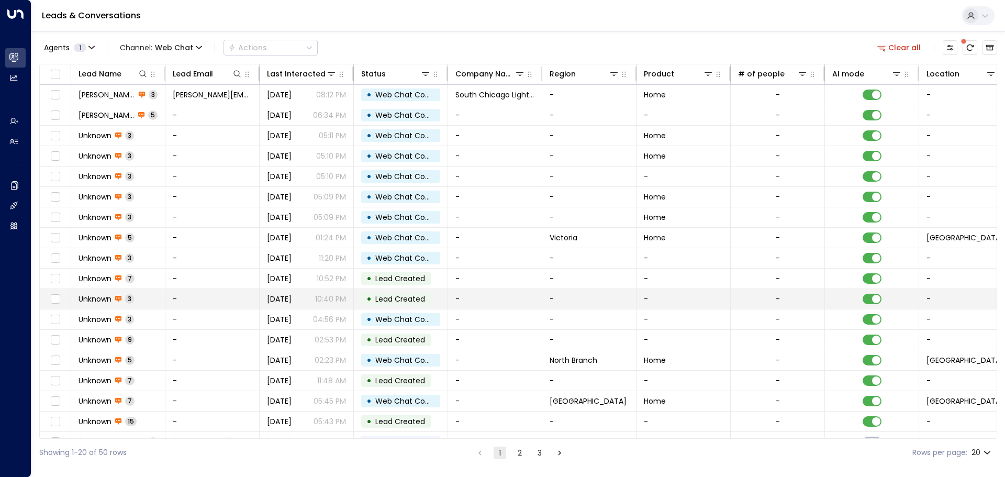
click at [96, 301] on span "Unknown" at bounding box center [95, 299] width 33 height 10
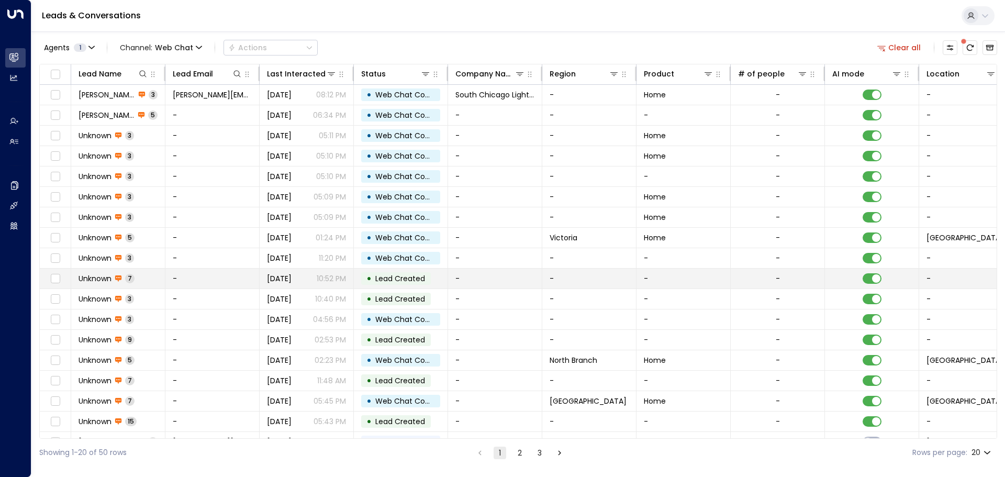
click at [113, 280] on div "Unknown 7" at bounding box center [107, 278] width 56 height 10
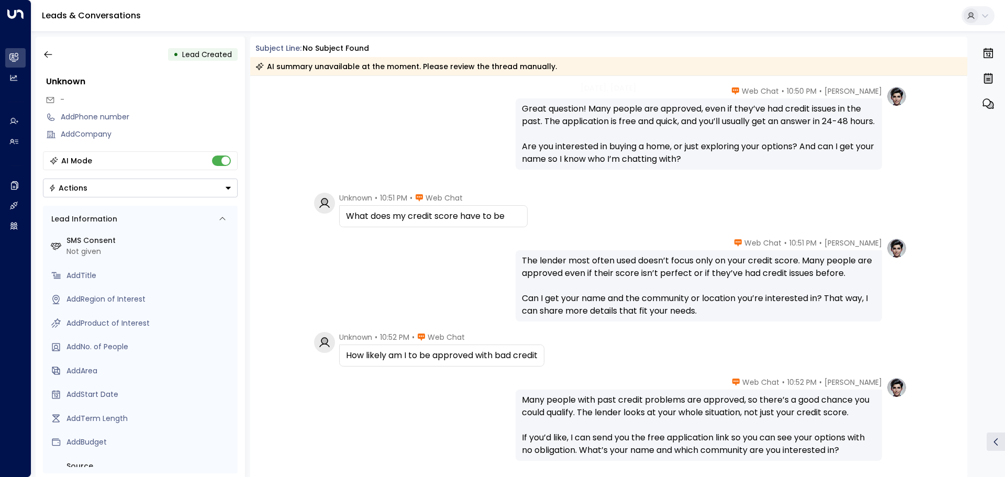
scroll to position [209, 0]
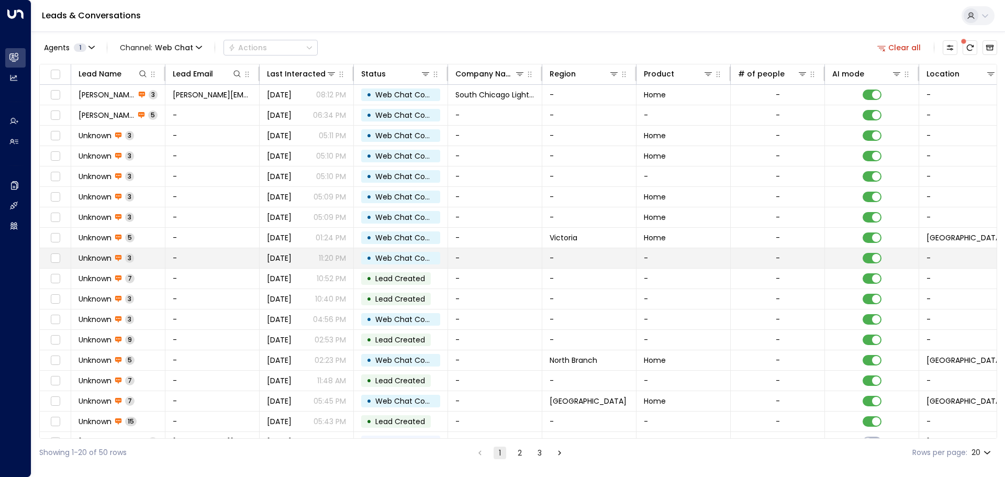
click at [100, 256] on span "Unknown" at bounding box center [95, 258] width 33 height 10
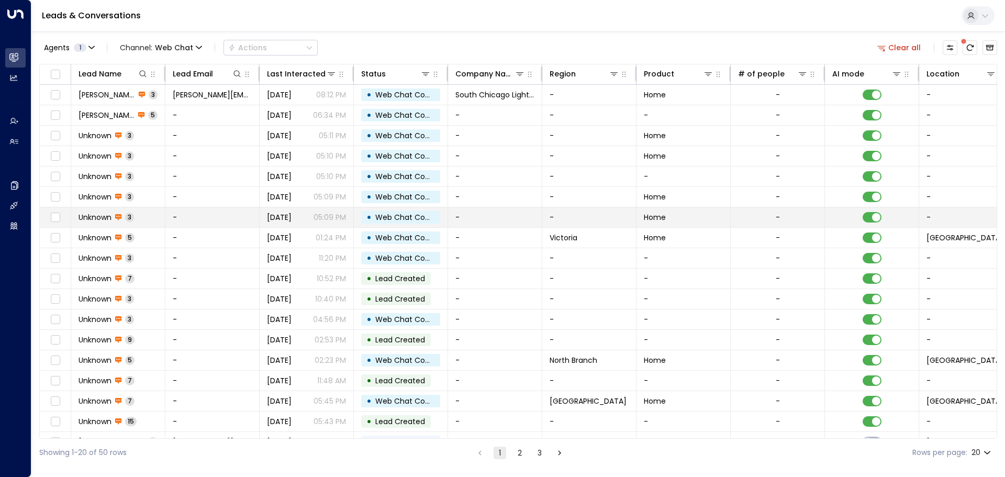
click at [104, 227] on td "Unknown 3" at bounding box center [118, 217] width 94 height 20
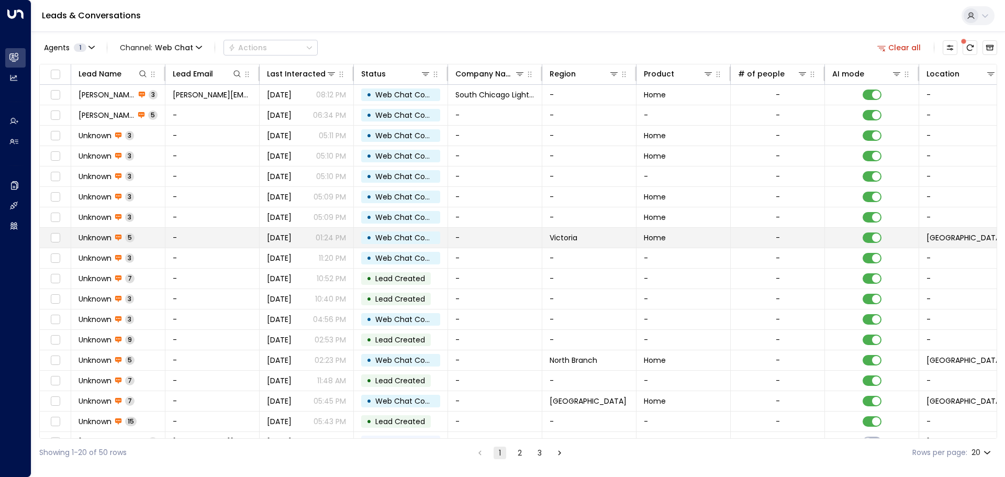
click at [92, 238] on span "Unknown" at bounding box center [95, 237] width 33 height 10
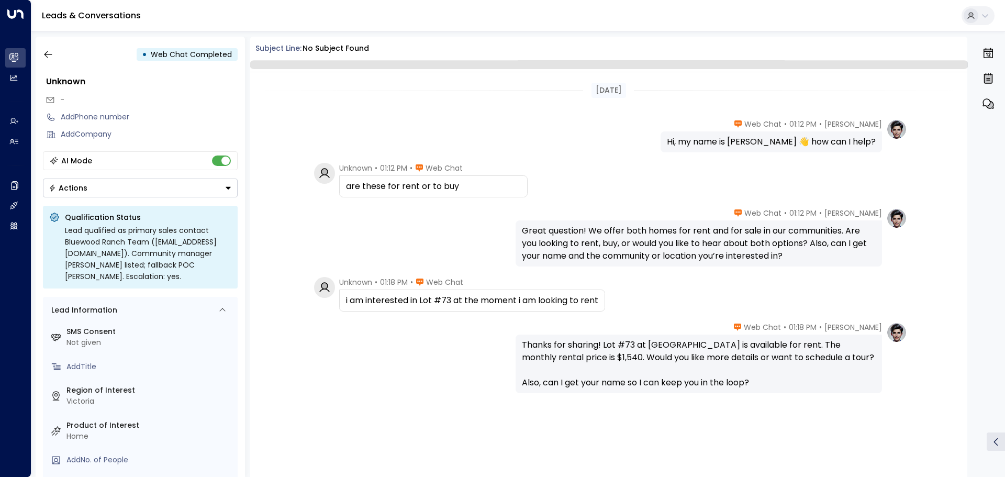
scroll to position [21, 0]
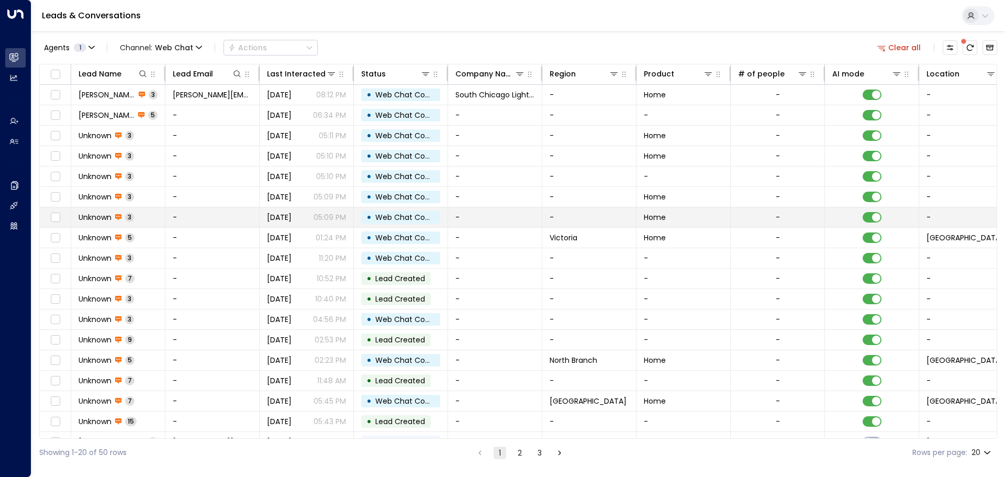
click at [92, 218] on span "Unknown" at bounding box center [95, 217] width 33 height 10
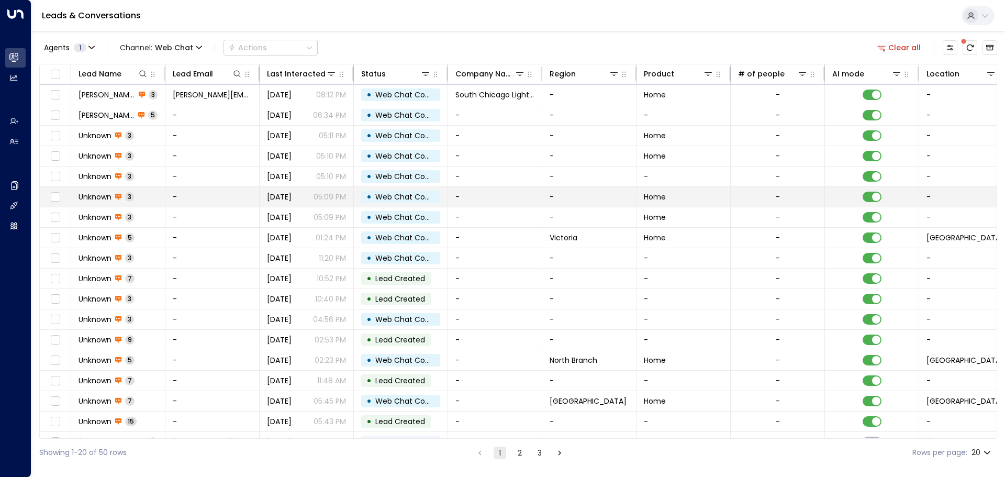
click at [82, 200] on span "Unknown" at bounding box center [95, 197] width 33 height 10
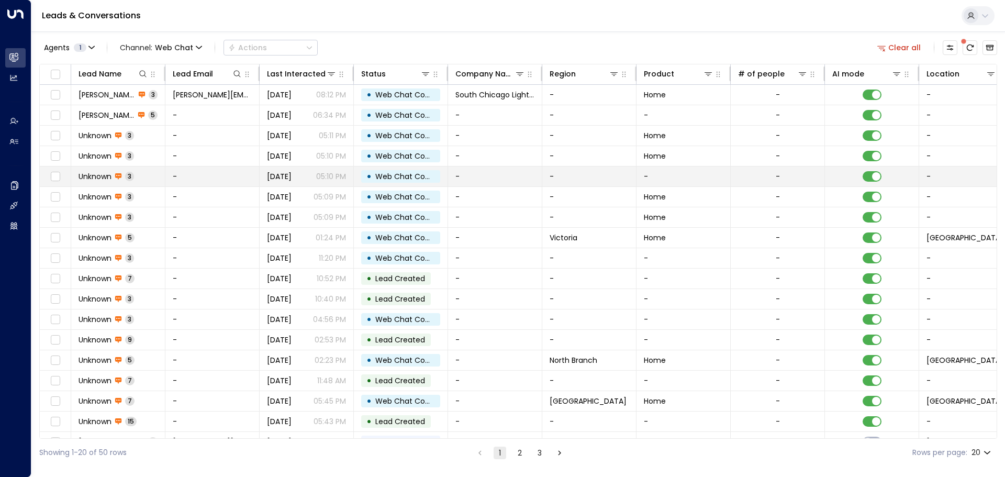
click at [87, 176] on span "Unknown" at bounding box center [95, 176] width 33 height 10
click at [101, 170] on td "Unknown 3" at bounding box center [118, 176] width 94 height 20
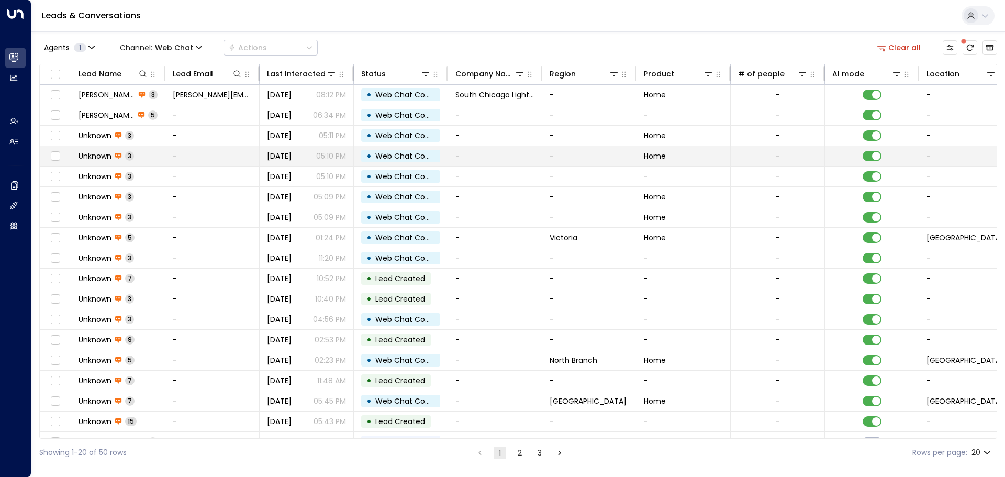
click at [83, 152] on span "Unknown" at bounding box center [95, 156] width 33 height 10
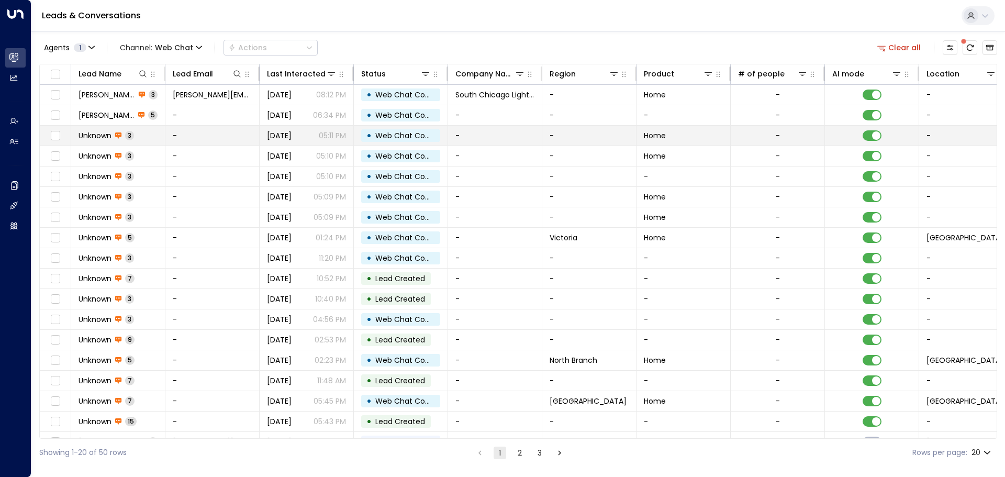
click at [116, 133] on rect at bounding box center [118, 134] width 6 height 5
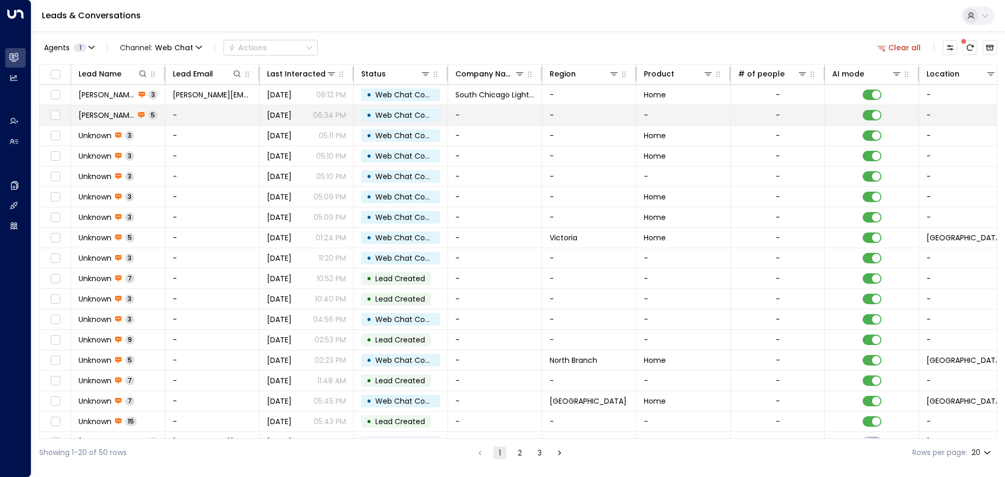
click at [101, 115] on span "[PERSON_NAME]" at bounding box center [107, 115] width 56 height 10
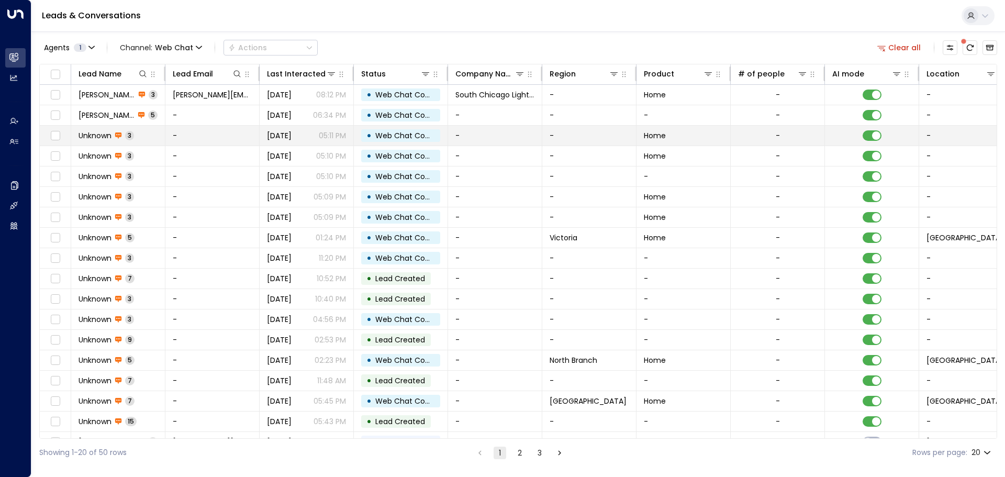
click at [97, 136] on span "Unknown" at bounding box center [95, 135] width 33 height 10
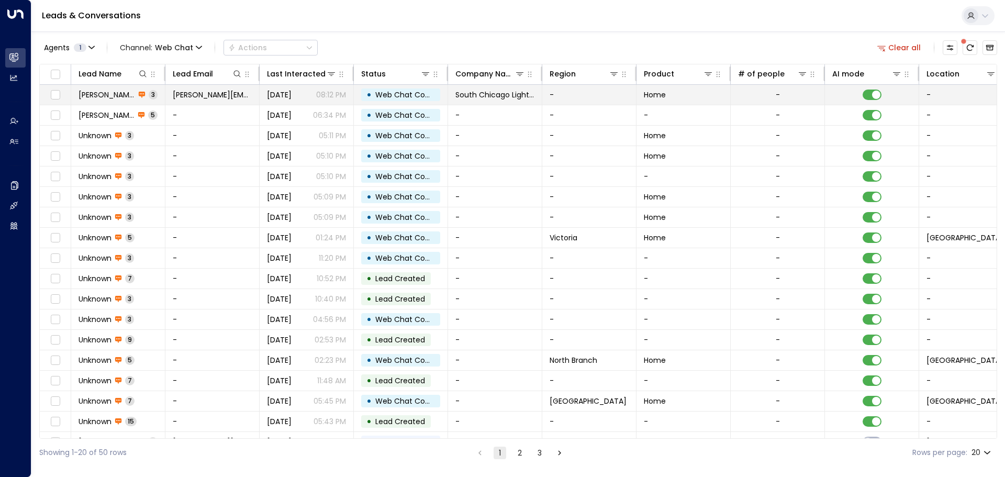
click at [106, 91] on span "[PERSON_NAME]" at bounding box center [107, 95] width 57 height 10
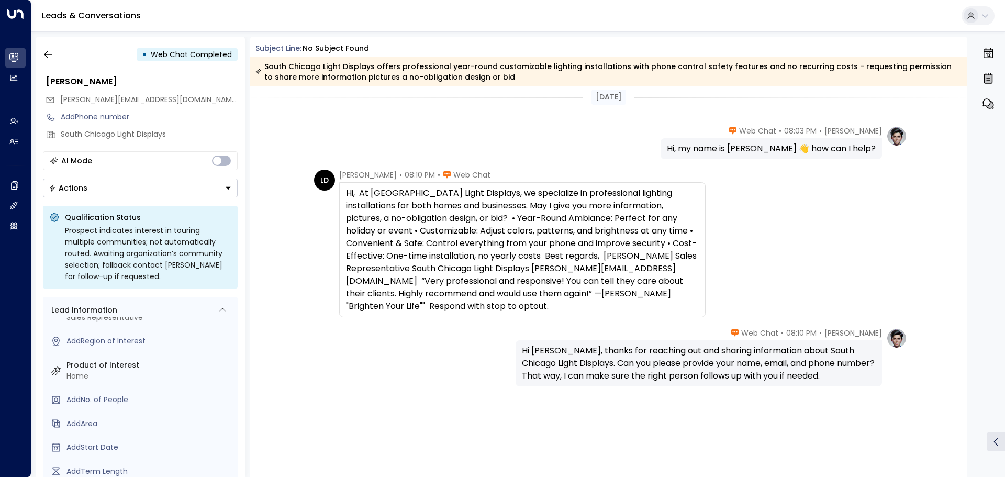
scroll to position [62, 0]
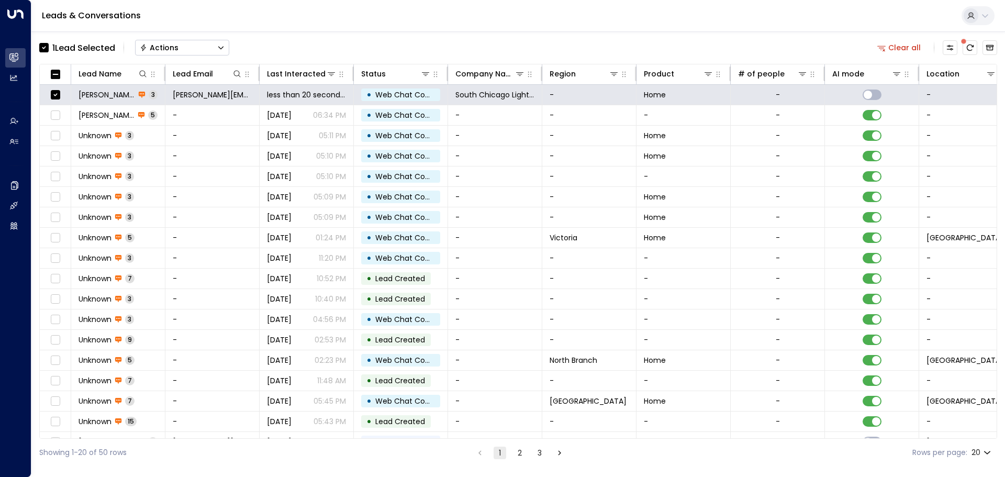
click at [178, 50] on div "Actions" at bounding box center [159, 47] width 39 height 9
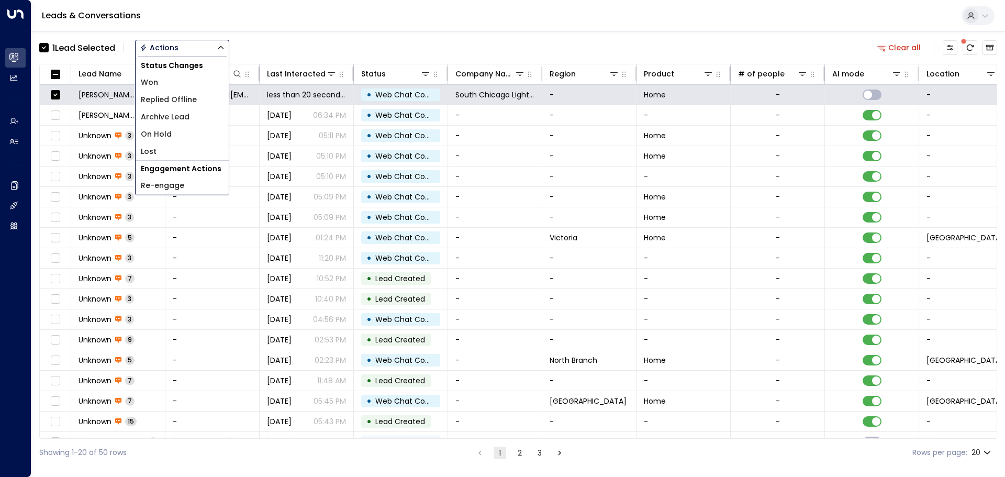
click at [185, 118] on span "Archive Lead" at bounding box center [165, 116] width 49 height 11
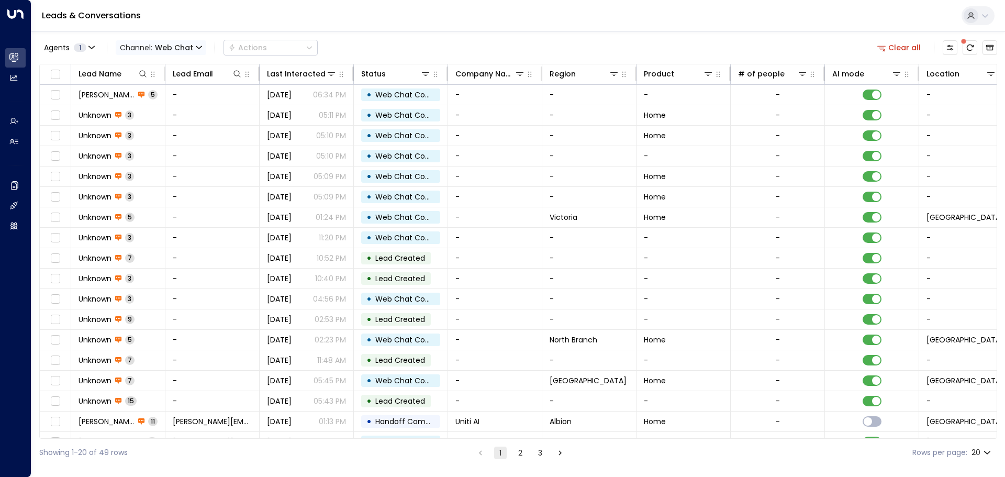
click at [191, 47] on span "Web Chat" at bounding box center [174, 47] width 38 height 8
click at [154, 71] on p "All" at bounding box center [153, 69] width 50 height 11
